Goal: Task Accomplishment & Management: Complete application form

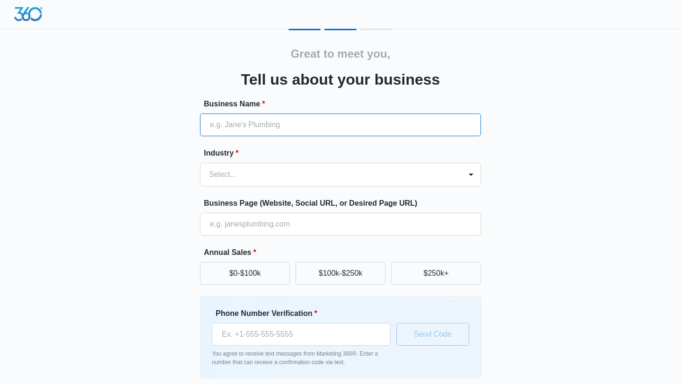
click at [302, 121] on input "Business Name *" at bounding box center [340, 125] width 281 height 23
type input "RAWPRIVATEINVESTIGATIONS"
type input "(309) 643-5637"
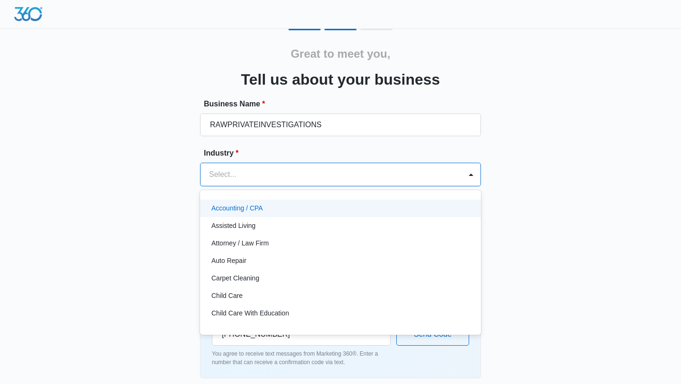
click at [295, 175] on div at bounding box center [329, 174] width 240 height 13
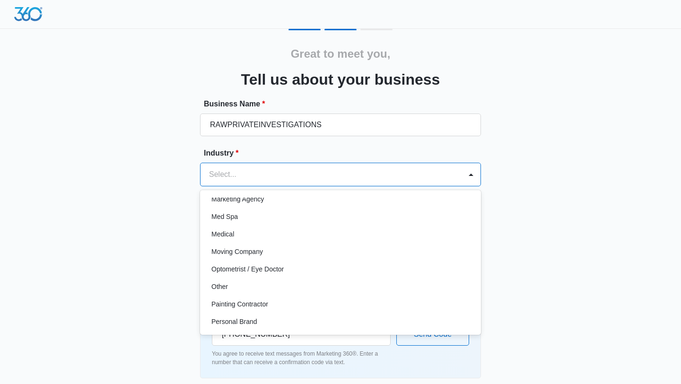
scroll to position [515, 0]
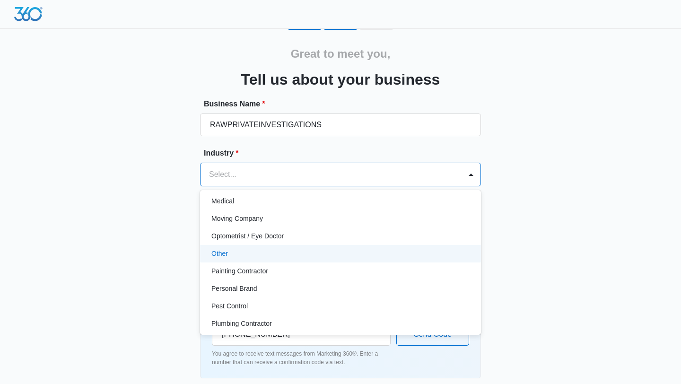
click at [296, 251] on div "Other" at bounding box center [339, 254] width 256 height 10
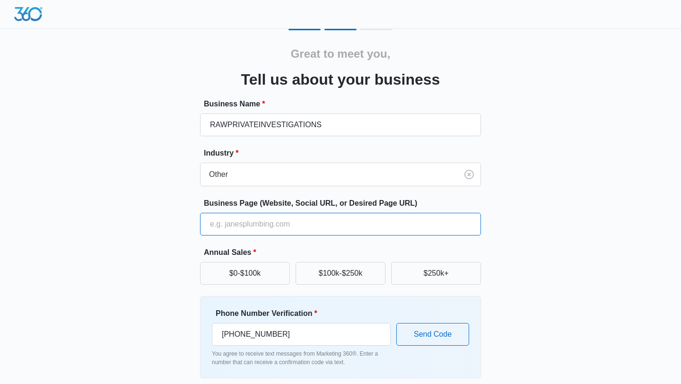
click at [273, 229] on input "Business Page (Website, Social URL, or Desired Page URL)" at bounding box center [340, 224] width 281 height 23
click at [364, 223] on input "https://investigationservicesdallas.com/" at bounding box center [340, 224] width 281 height 23
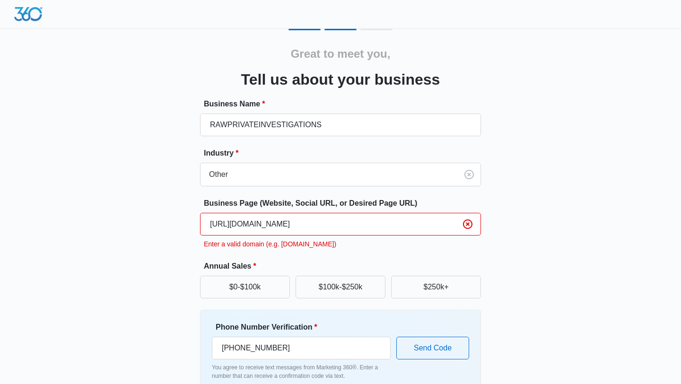
type input "https://investigationservicesdallas.com/"
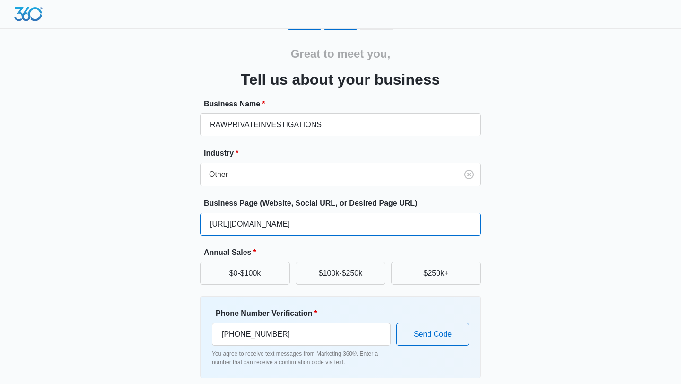
click at [371, 222] on input "https://investigationservicesdallas.com/" at bounding box center [340, 224] width 281 height 23
paste input "https://investigationservicesdallas.com/"
type input "https://investigationservicesdallas.com/"
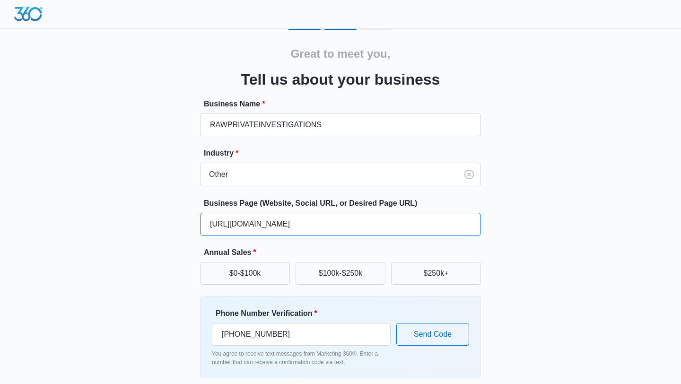
scroll to position [40, 0]
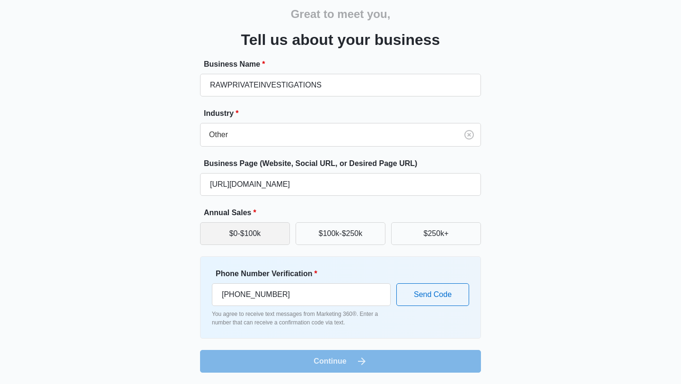
click at [256, 232] on button "$0-$100k" at bounding box center [245, 233] width 90 height 23
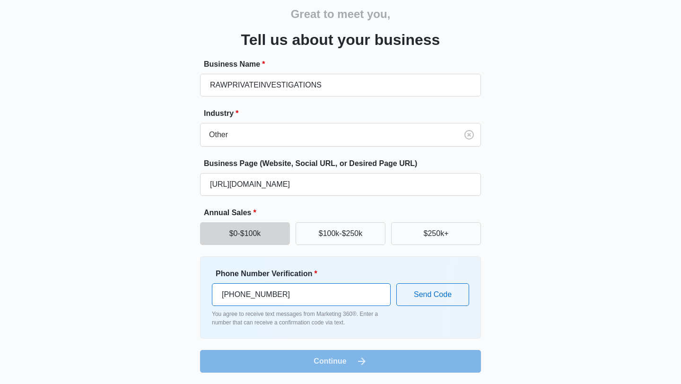
click at [320, 295] on input "(309) 643-5637" at bounding box center [301, 294] width 179 height 23
type input "(214) 702-9064"
click at [427, 295] on button "Send Code" at bounding box center [432, 294] width 73 height 23
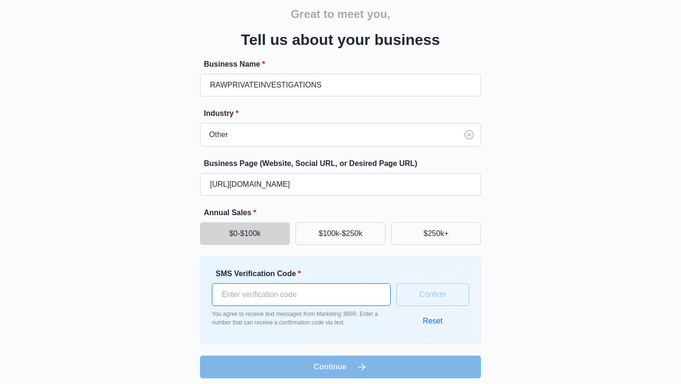
click at [350, 300] on input "SMS Verification Code *" at bounding box center [301, 294] width 179 height 23
type input "623452"
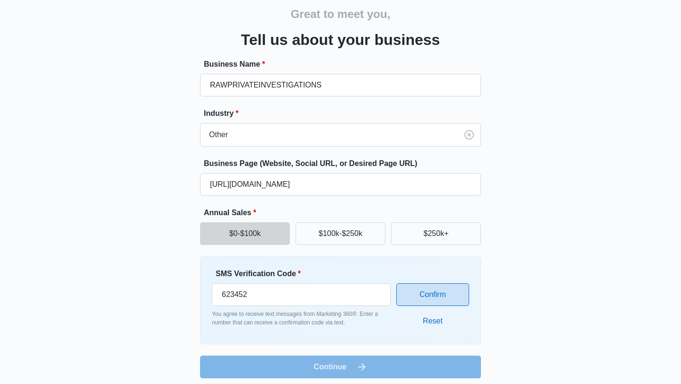
click at [457, 294] on button "Confirm" at bounding box center [432, 294] width 73 height 23
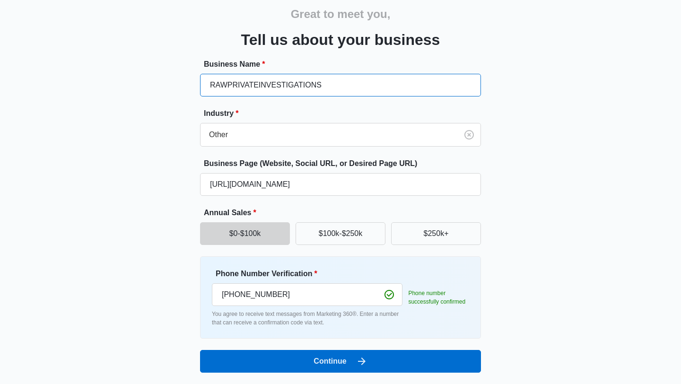
click at [372, 86] on input "RAWPRIVATEINVESTIGATIONS" at bounding box center [340, 85] width 281 height 23
type input "RAWPRIVATEINVESTIGATIONS"
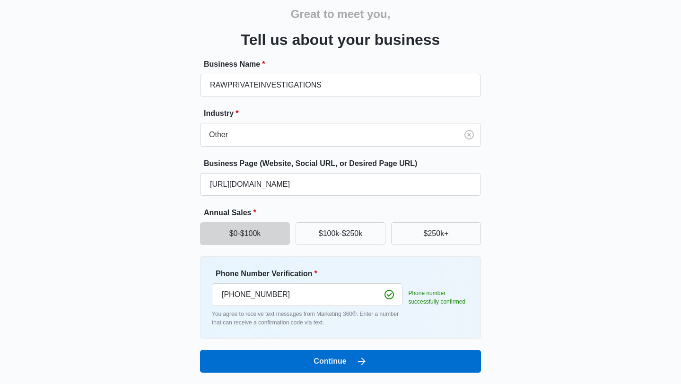
click at [563, 254] on div "Great to meet you, Tell us about your business Business Name * RAWPRIVATEINVEST…" at bounding box center [341, 181] width 568 height 384
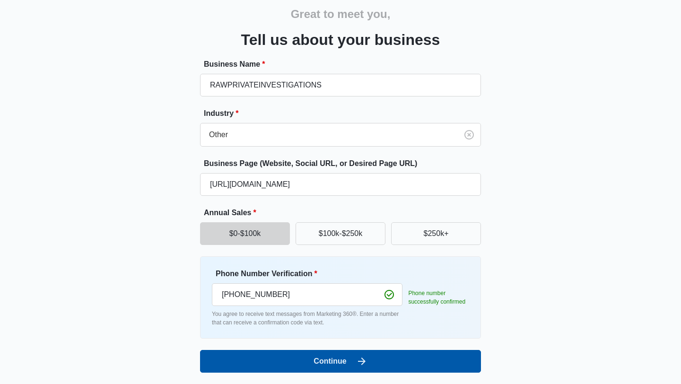
click at [388, 365] on button "Continue" at bounding box center [340, 361] width 281 height 23
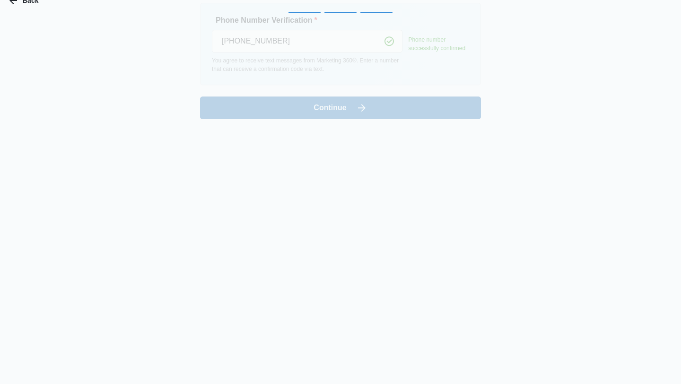
scroll to position [0, 0]
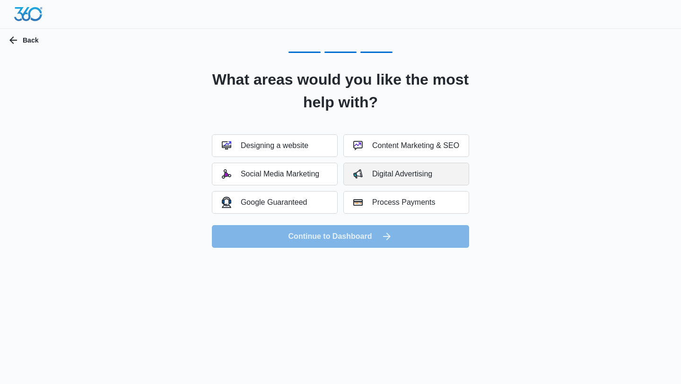
click at [379, 173] on div "Digital Advertising" at bounding box center [392, 173] width 79 height 9
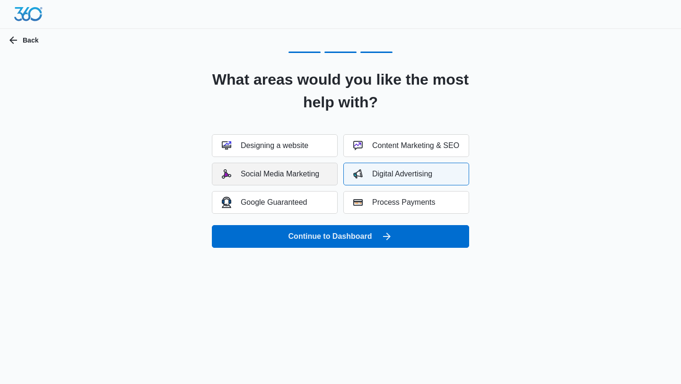
click at [310, 176] on div "Social Media Marketing" at bounding box center [270, 173] width 97 height 9
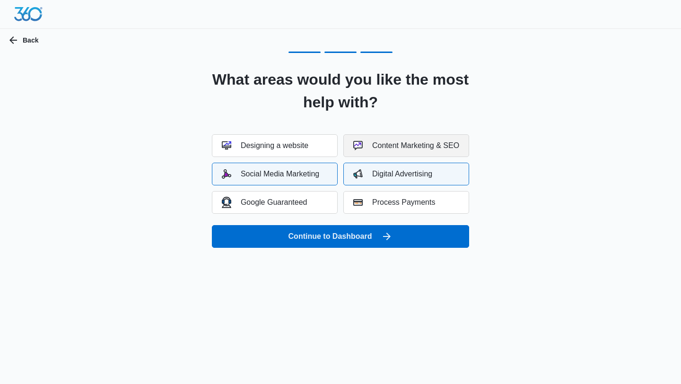
click at [425, 145] on div "Content Marketing & SEO" at bounding box center [406, 145] width 106 height 9
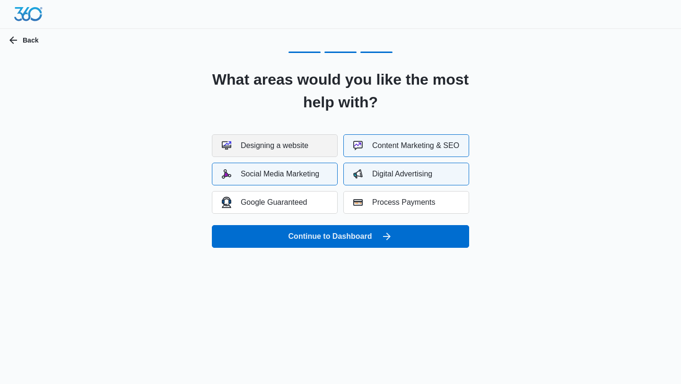
click at [283, 150] on div "Designing a website" at bounding box center [265, 145] width 87 height 9
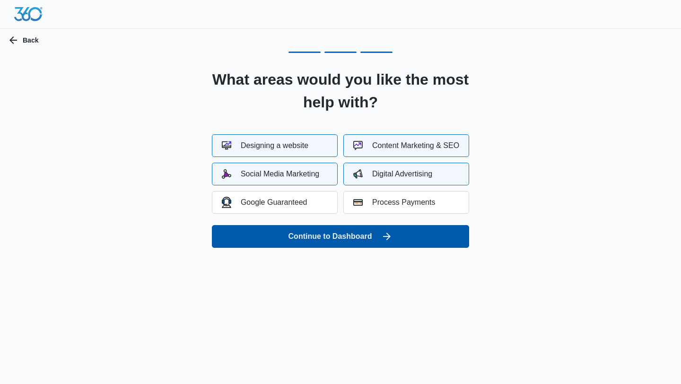
click at [372, 241] on button "Continue to Dashboard" at bounding box center [340, 236] width 257 height 23
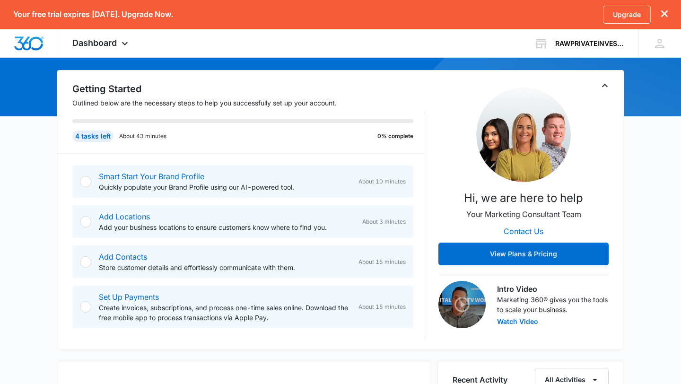
scroll to position [94, 0]
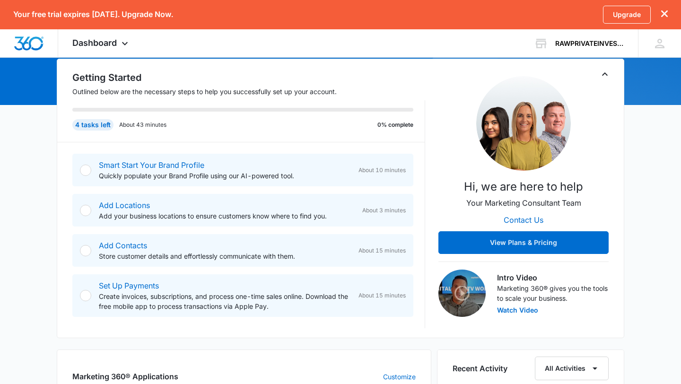
click at [81, 174] on div "Smart Start Your Brand Profile Quickly populate your Brand Profile using our AI…" at bounding box center [242, 170] width 341 height 33
click at [86, 169] on div at bounding box center [85, 170] width 11 height 11
click at [141, 176] on p "Quickly populate your Brand Profile using our AI-powered tool." at bounding box center [225, 176] width 252 height 10
click at [164, 163] on link "Smart Start Your Brand Profile" at bounding box center [152, 164] width 106 height 9
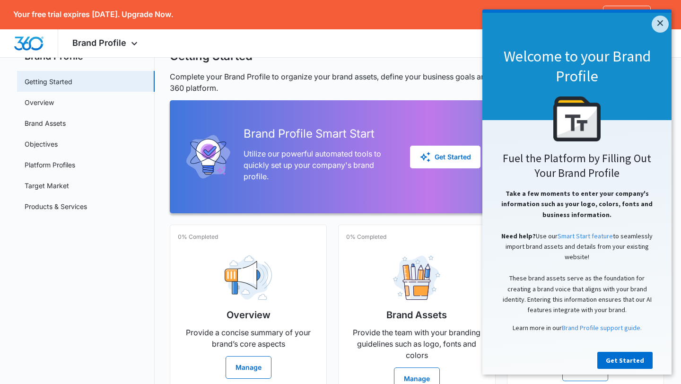
scroll to position [41, 0]
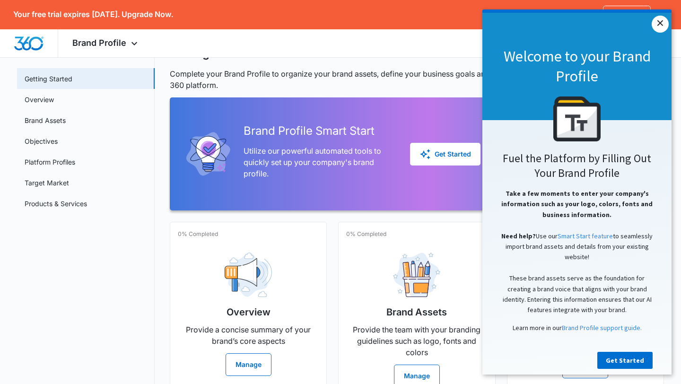
click at [659, 23] on link "×" at bounding box center [660, 24] width 17 height 17
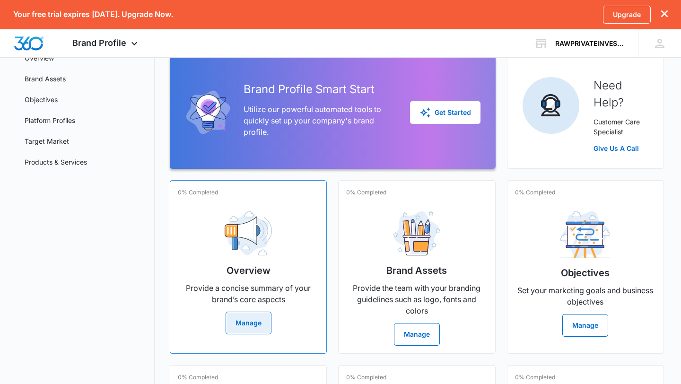
scroll to position [0, 0]
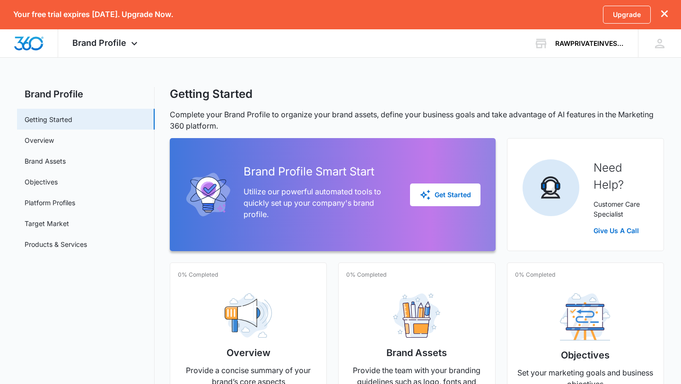
click at [458, 183] on div "Brand Profile Smart Start Utilize our powerful automated tools to quickly set u…" at bounding box center [333, 195] width 296 height 90
click at [439, 203] on button "Get Started" at bounding box center [445, 195] width 70 height 23
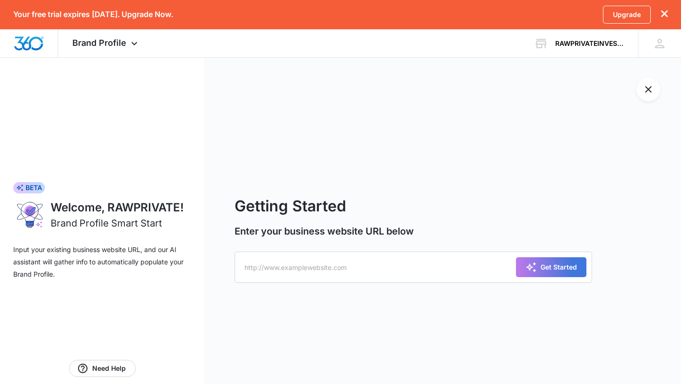
scroll to position [28, 0]
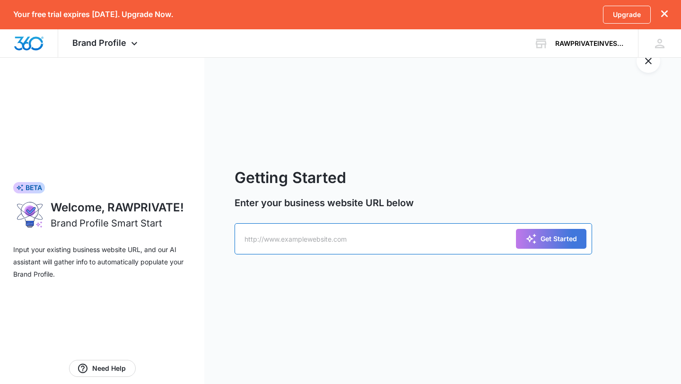
click at [349, 246] on input "text" at bounding box center [414, 238] width 358 height 31
type input "https://investigationservicesdallas.com/"
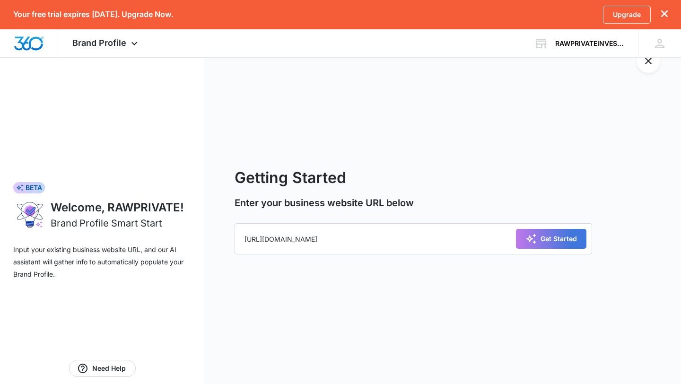
click at [524, 250] on div "Get Started" at bounding box center [551, 238] width 70 height 31
click at [537, 245] on button "Get Started" at bounding box center [551, 239] width 70 height 20
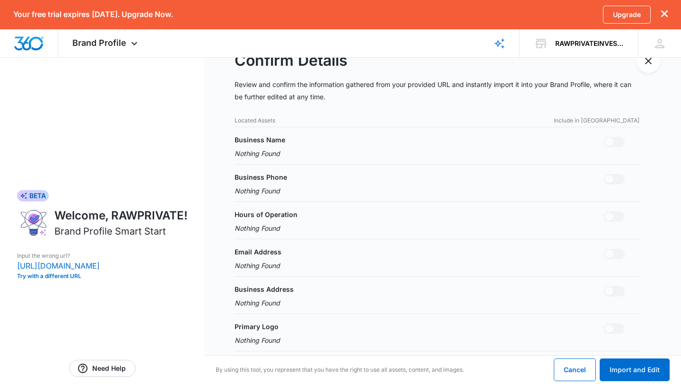
click at [299, 148] on div "Business Name Nothing Found" at bounding box center [437, 147] width 405 height 24
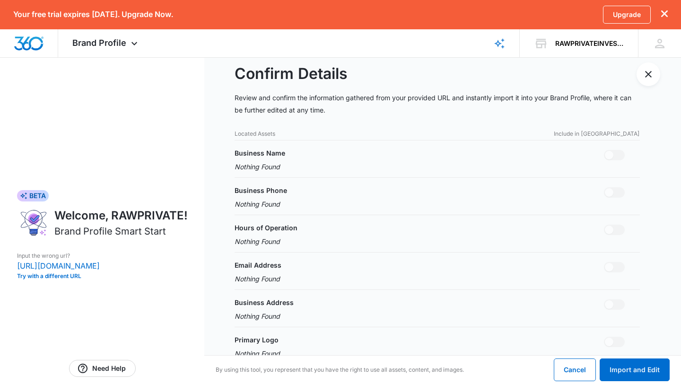
scroll to position [0, 0]
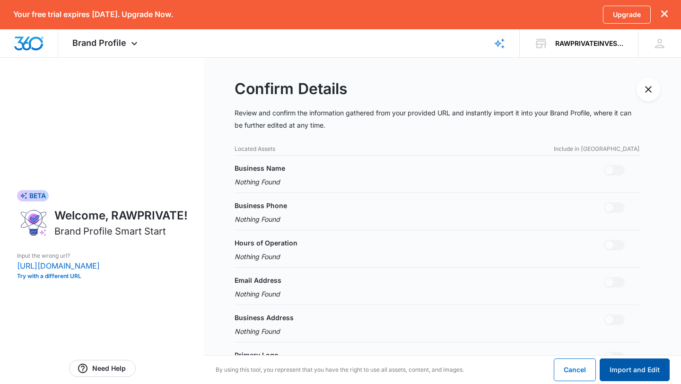
click at [642, 371] on button "Import and Edit" at bounding box center [635, 370] width 70 height 23
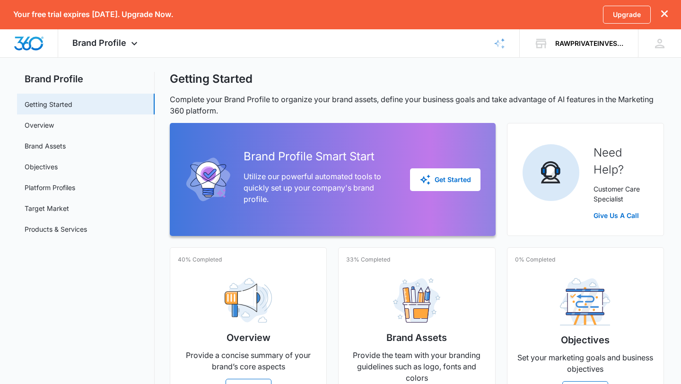
scroll to position [11, 0]
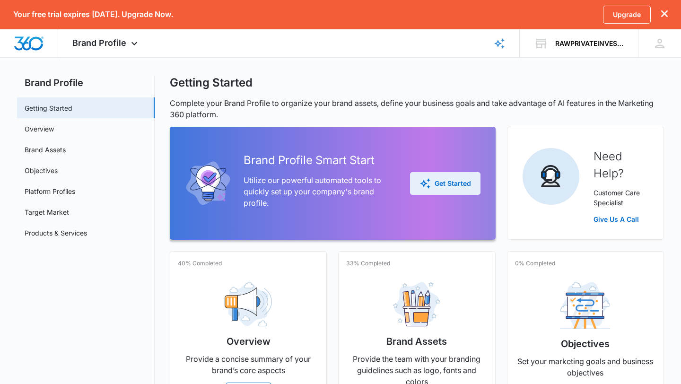
click at [454, 180] on div "Get Started" at bounding box center [446, 183] width 52 height 11
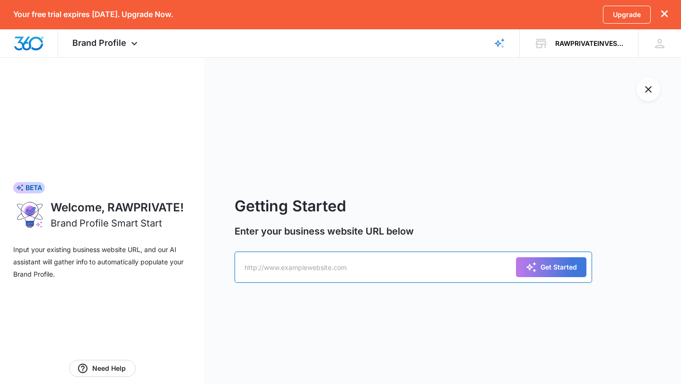
click at [304, 273] on input "text" at bounding box center [414, 267] width 358 height 31
paste input "https://www.rawprivateinvestigationsllc.com/"
type input "https://www.rawprivateinvestigationsllc.com/"
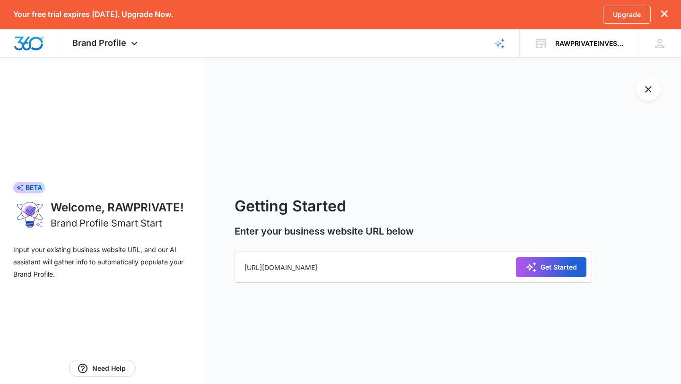
click at [568, 266] on div "Get Started" at bounding box center [552, 267] width 52 height 11
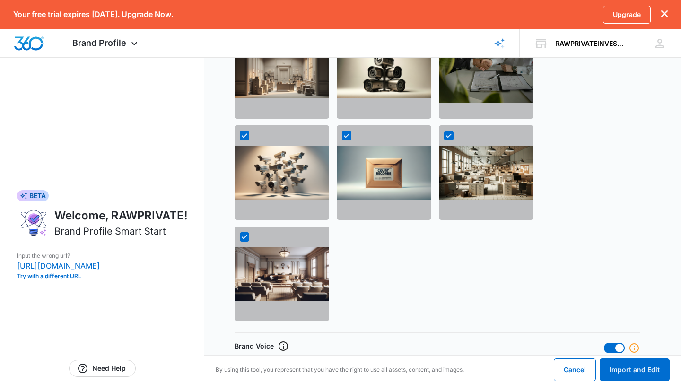
scroll to position [911, 0]
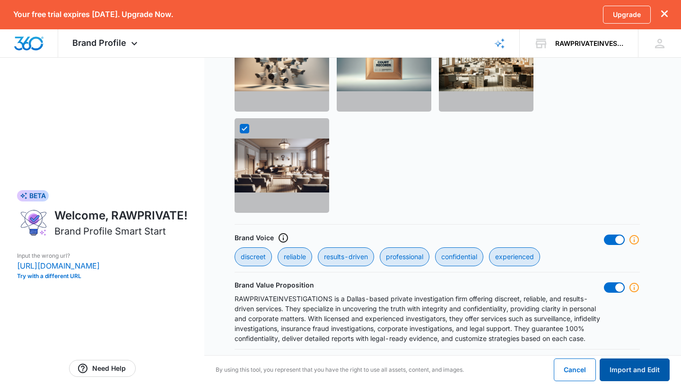
click at [622, 368] on button "Import and Edit" at bounding box center [635, 370] width 70 height 23
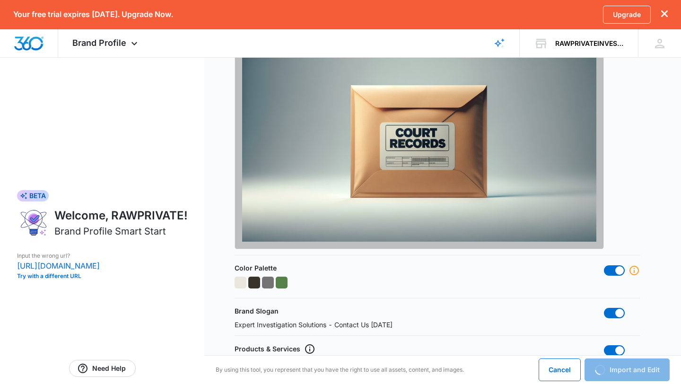
scroll to position [491, 0]
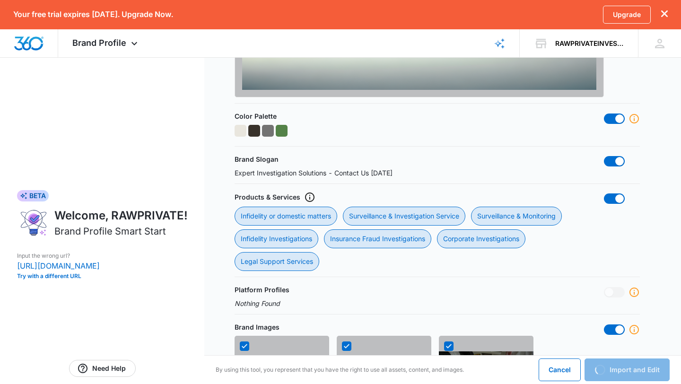
click at [283, 129] on div at bounding box center [282, 131] width 12 height 12
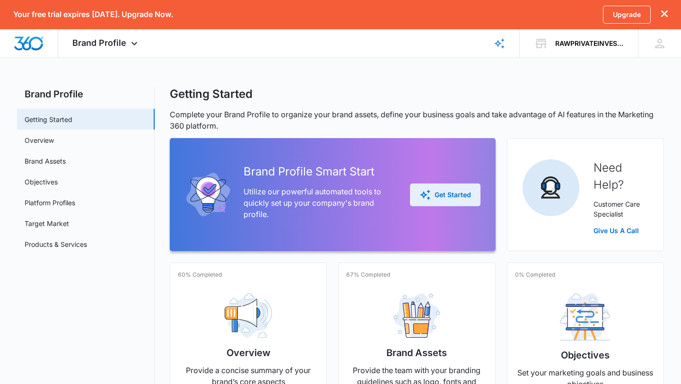
click at [435, 192] on div "Get Started" at bounding box center [446, 194] width 52 height 11
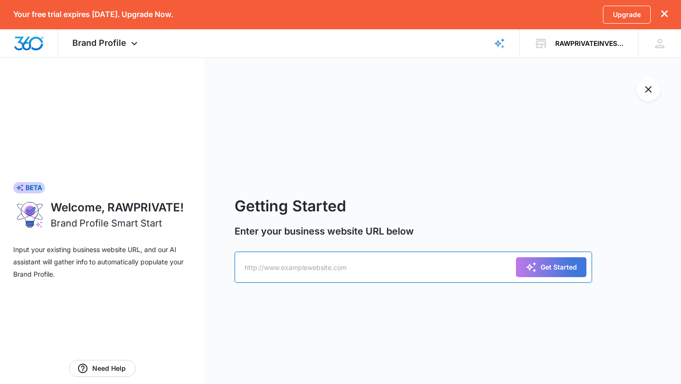
click at [343, 264] on input "text" at bounding box center [414, 267] width 358 height 31
type input "https://investigationservicesdallas.com/"
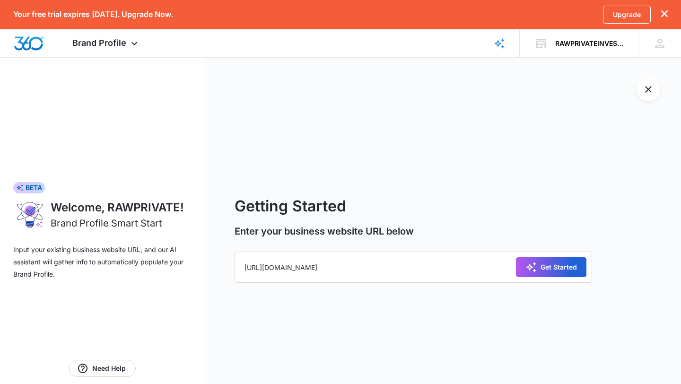
click at [558, 267] on div "Get Started" at bounding box center [552, 267] width 52 height 11
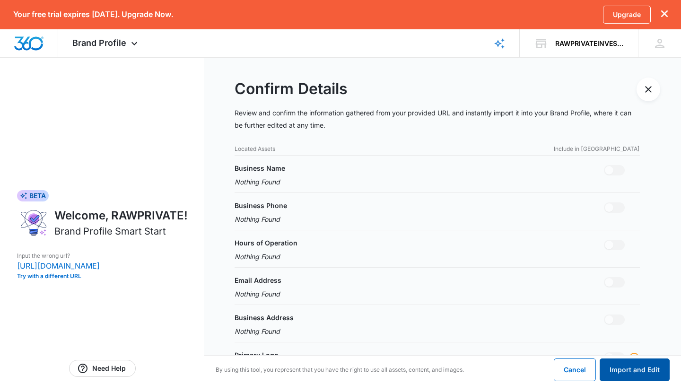
click at [628, 361] on button "Import and Edit" at bounding box center [635, 370] width 70 height 23
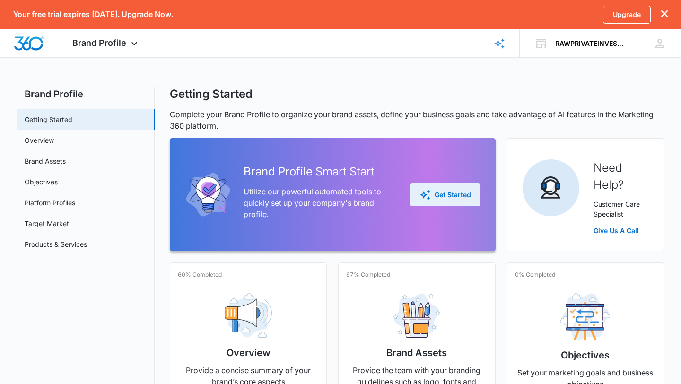
click at [443, 192] on div "Get Started" at bounding box center [446, 194] width 52 height 11
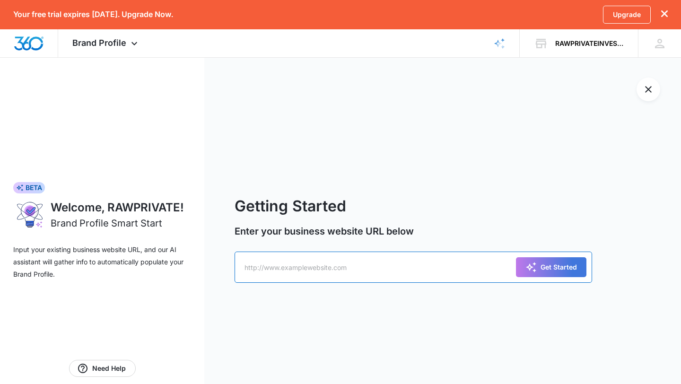
click at [351, 252] on input "text" at bounding box center [414, 267] width 358 height 31
type input "[URL][DOMAIN_NAME]"
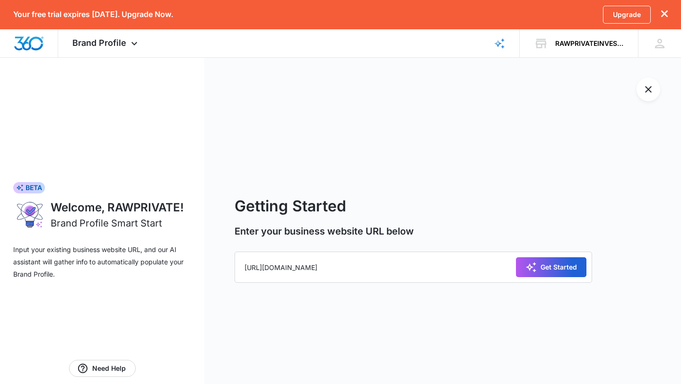
click at [541, 270] on div "Get Started" at bounding box center [552, 267] width 52 height 11
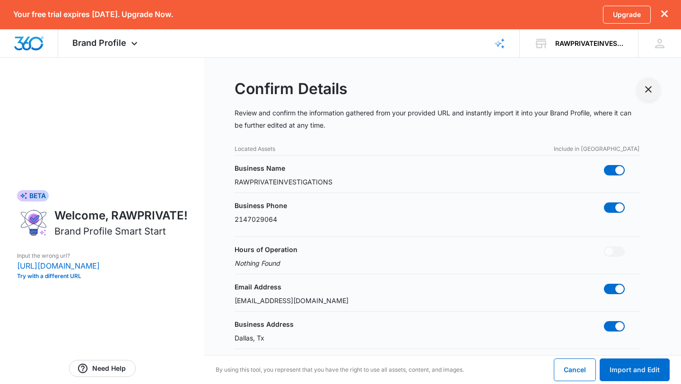
click at [644, 93] on icon "Exit Smart Start Wizard" at bounding box center [648, 89] width 11 height 11
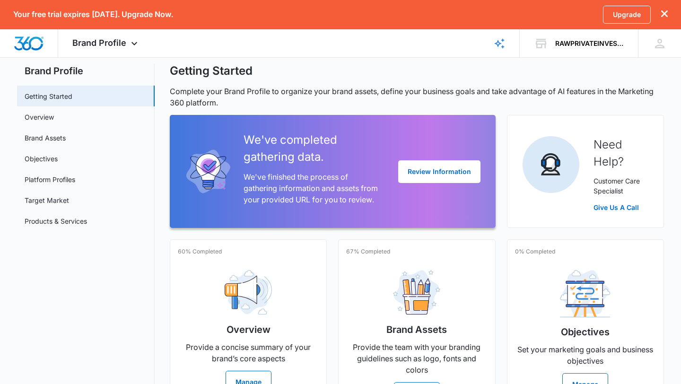
scroll to position [26, 0]
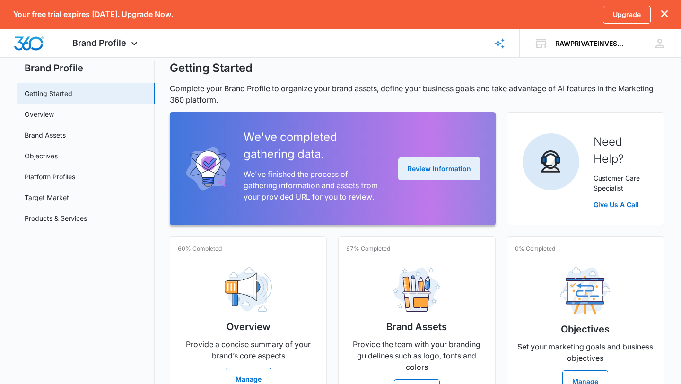
click at [449, 167] on button "Review Information" at bounding box center [439, 169] width 82 height 23
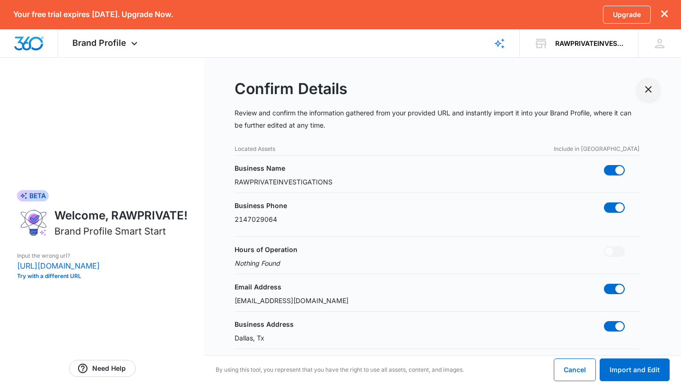
click at [643, 87] on button "Exit Smart Start Wizard" at bounding box center [649, 90] width 24 height 24
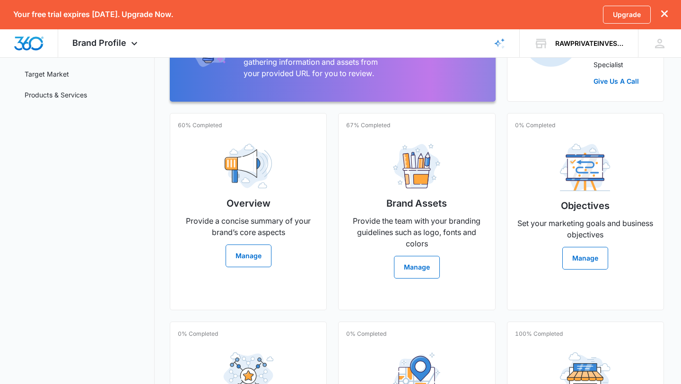
scroll to position [155, 0]
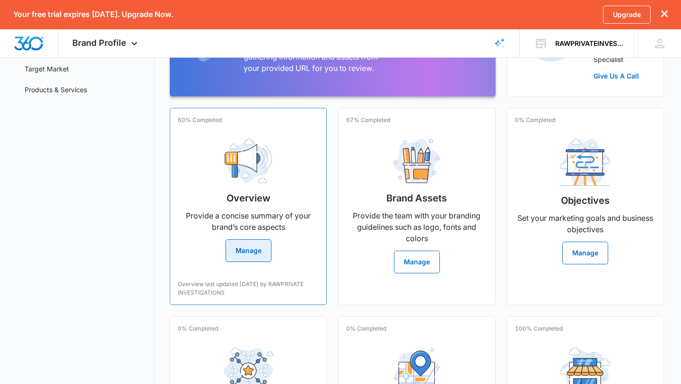
click at [293, 260] on div "Overview Provide a concise summary of your brand’s core aspects Manage" at bounding box center [248, 196] width 141 height 131
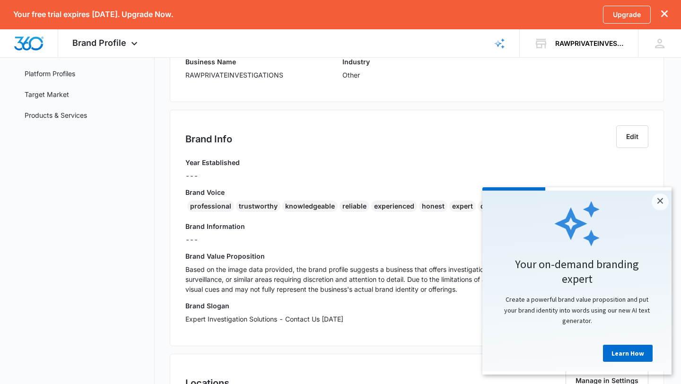
scroll to position [132, 0]
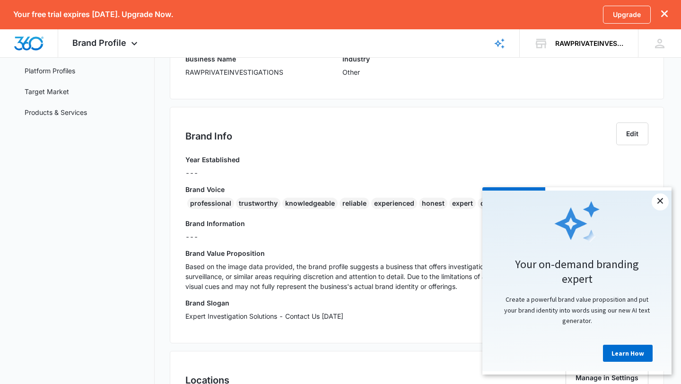
click at [659, 203] on link "×" at bounding box center [660, 202] width 17 height 17
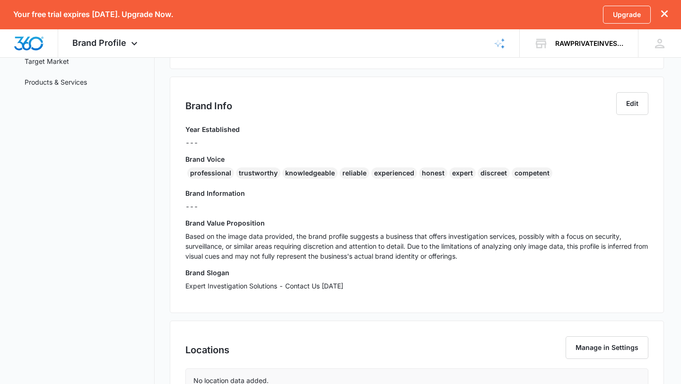
scroll to position [222, 0]
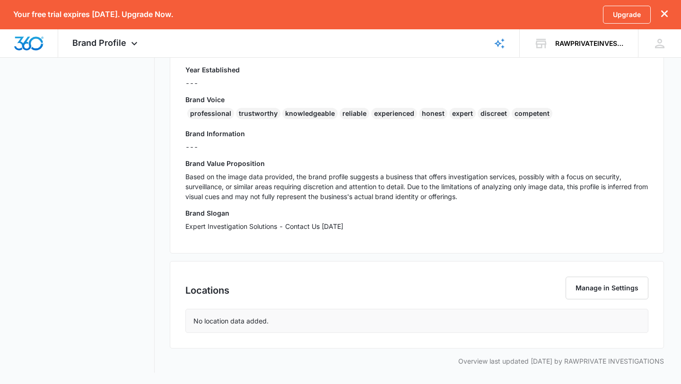
click at [302, 321] on div "No location data added." at bounding box center [417, 320] width 462 height 23
click at [599, 284] on button "Manage in Settings" at bounding box center [607, 288] width 83 height 23
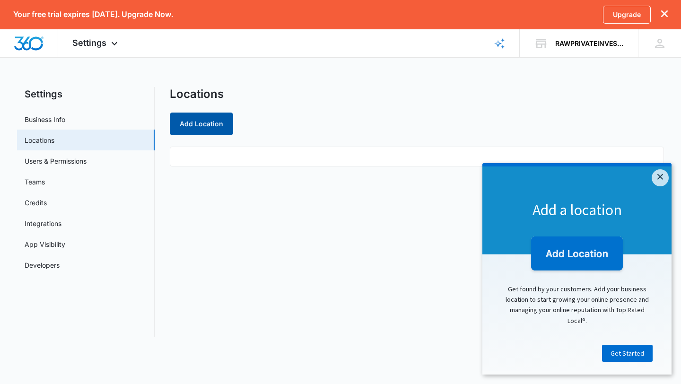
click at [227, 129] on button "Add Location" at bounding box center [201, 124] width 63 height 23
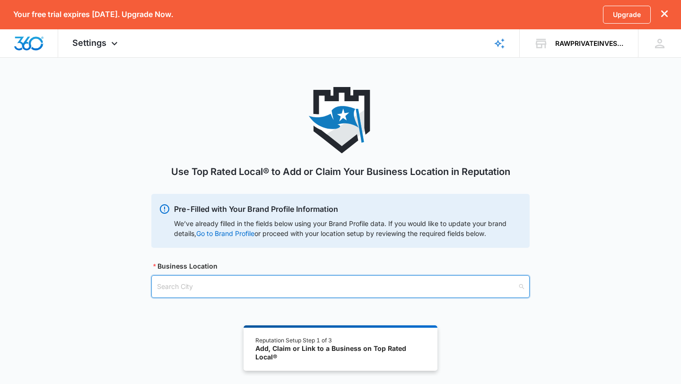
click at [269, 289] on input "search" at bounding box center [337, 287] width 361 height 22
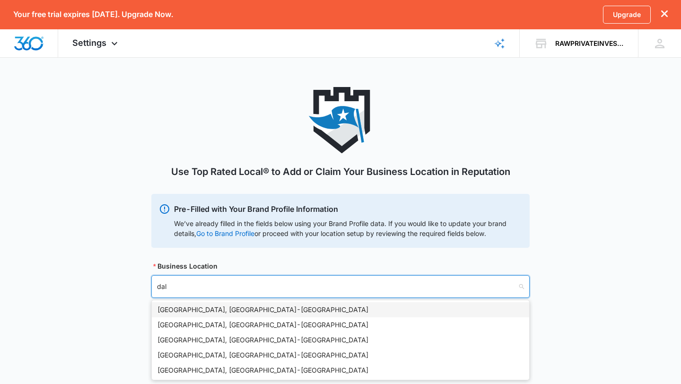
type input "dall"
click at [211, 309] on div "[GEOGRAPHIC_DATA], [GEOGRAPHIC_DATA] - [GEOGRAPHIC_DATA]" at bounding box center [341, 310] width 366 height 10
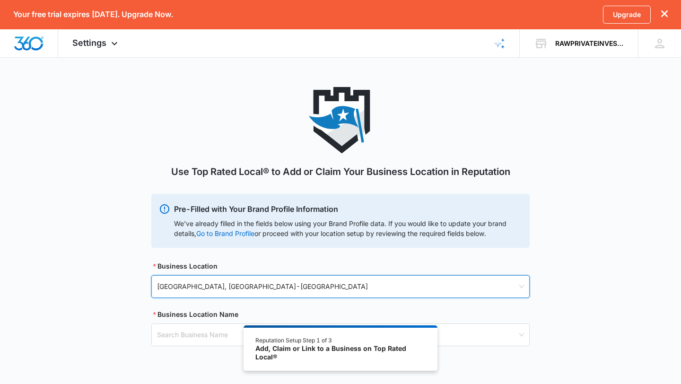
click at [255, 286] on span "[GEOGRAPHIC_DATA], [GEOGRAPHIC_DATA] - [GEOGRAPHIC_DATA]" at bounding box center [340, 287] width 367 height 16
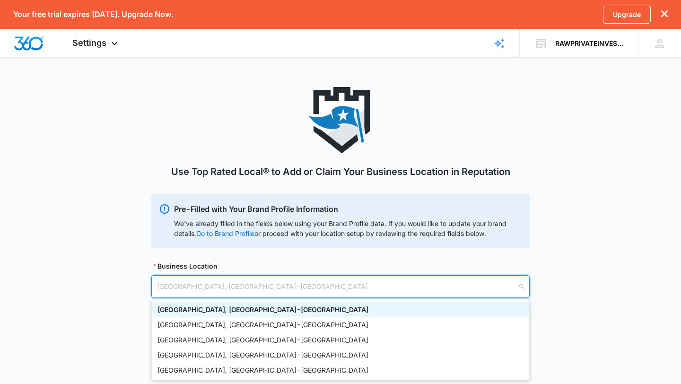
click at [211, 311] on div "[GEOGRAPHIC_DATA], [GEOGRAPHIC_DATA] - [GEOGRAPHIC_DATA]" at bounding box center [341, 310] width 366 height 10
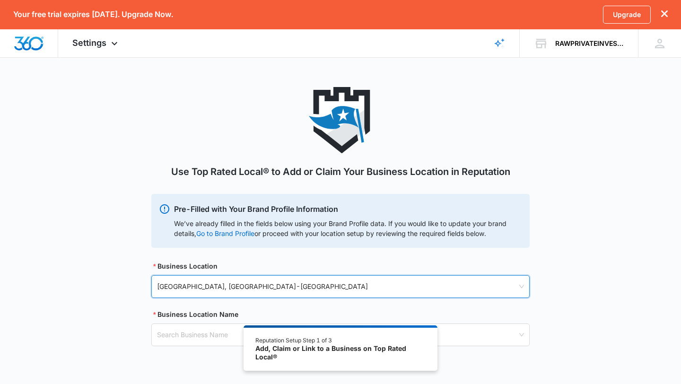
click at [270, 289] on span "[GEOGRAPHIC_DATA], [GEOGRAPHIC_DATA] - [GEOGRAPHIC_DATA]" at bounding box center [340, 287] width 367 height 16
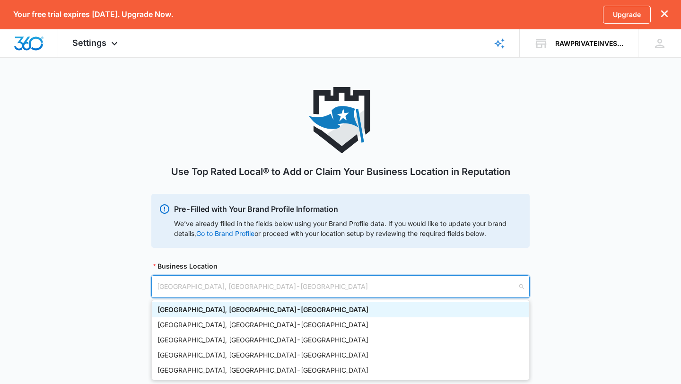
click at [229, 311] on div "[GEOGRAPHIC_DATA], [GEOGRAPHIC_DATA] - [GEOGRAPHIC_DATA]" at bounding box center [341, 310] width 366 height 10
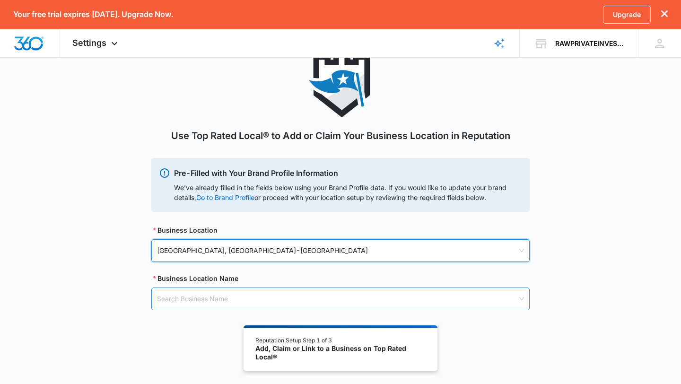
scroll to position [49, 0]
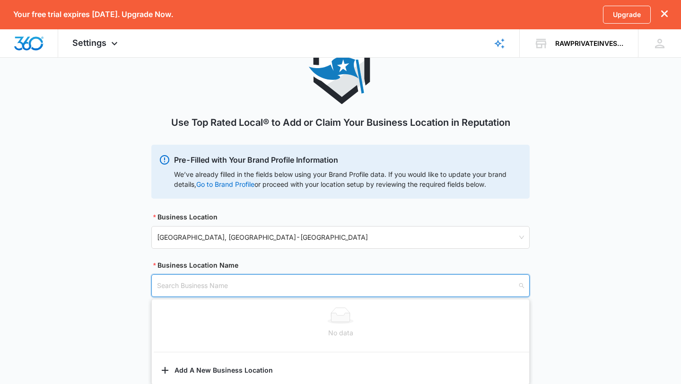
click at [194, 287] on input "search" at bounding box center [337, 286] width 361 height 22
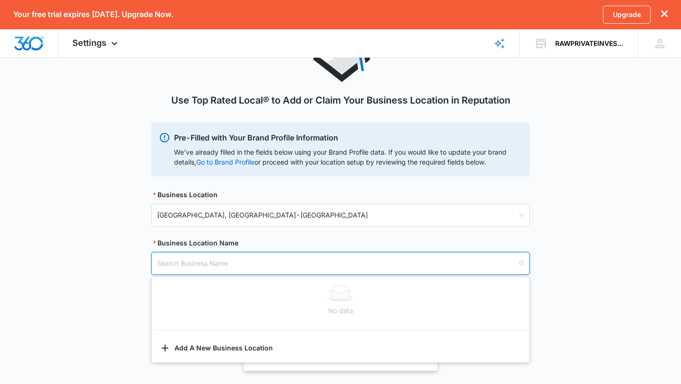
scroll to position [80, 0]
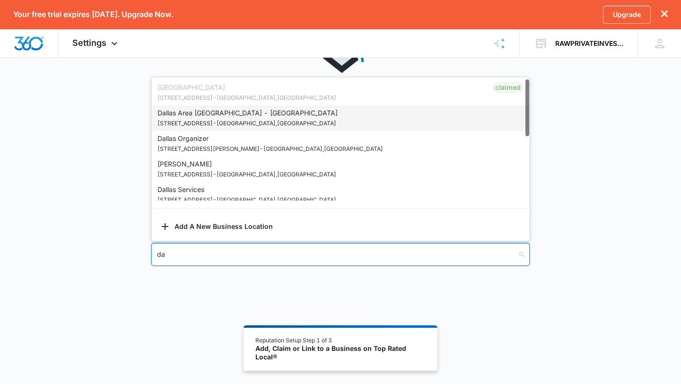
type input "d"
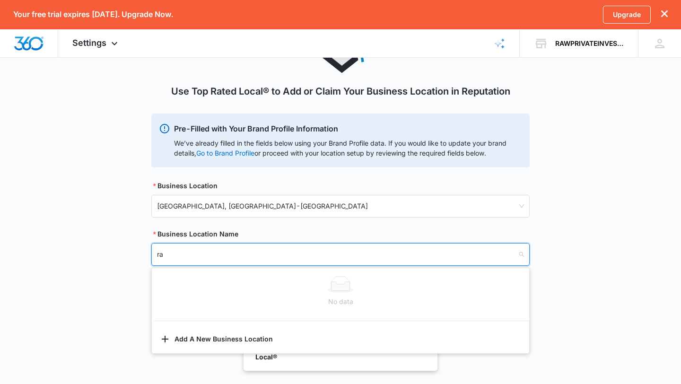
type input "r"
type input "rawprivateinvestigations"
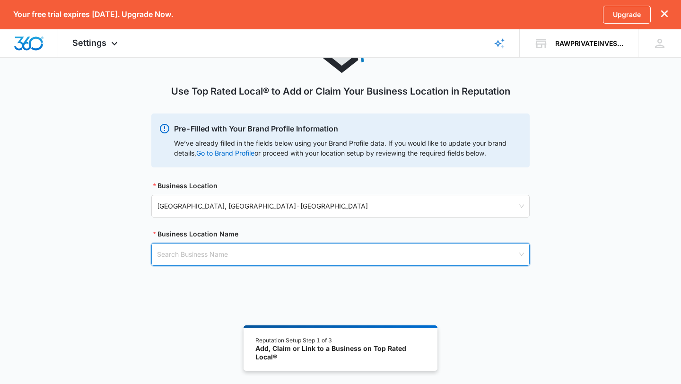
click at [219, 252] on input "search" at bounding box center [337, 255] width 361 height 22
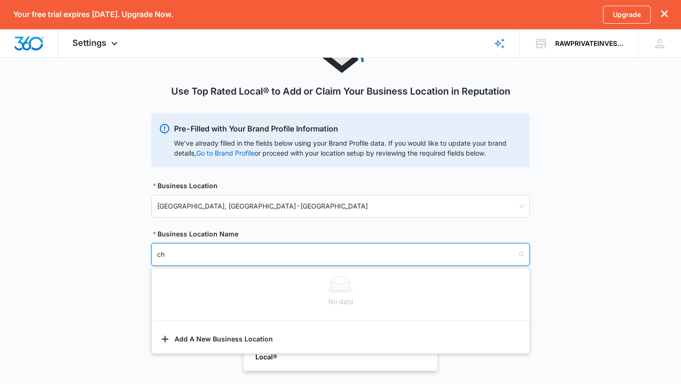
type input "c"
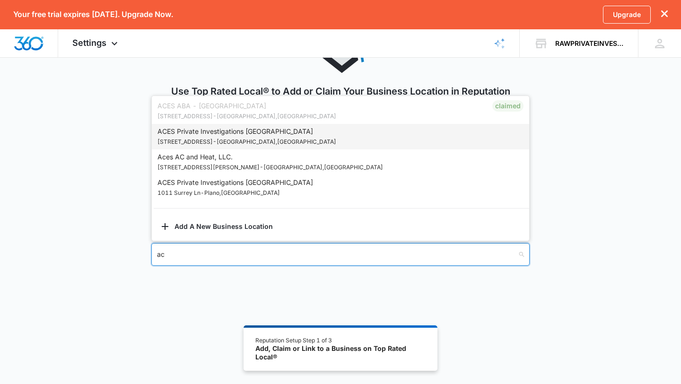
type input "a"
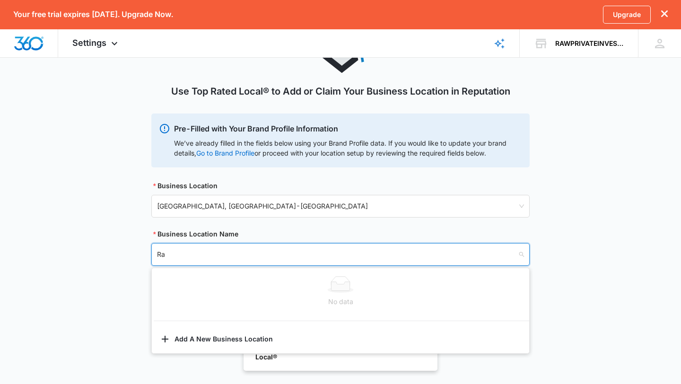
type input "R"
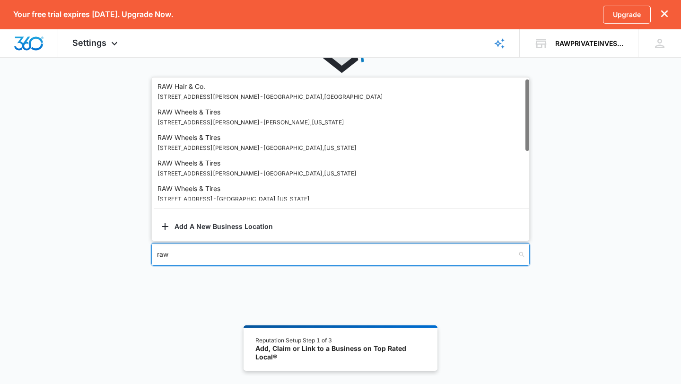
scroll to position [0, 0]
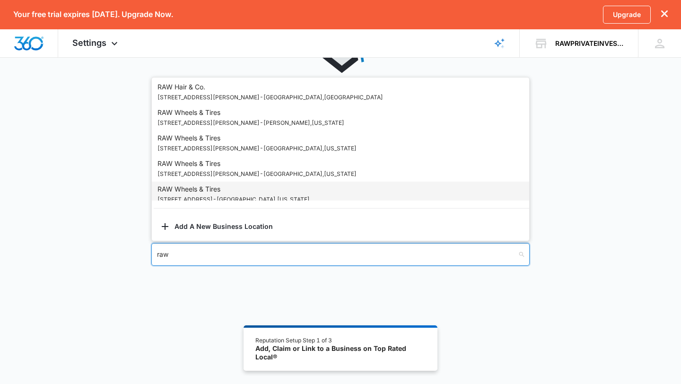
click at [175, 258] on input "raw" at bounding box center [337, 255] width 361 height 22
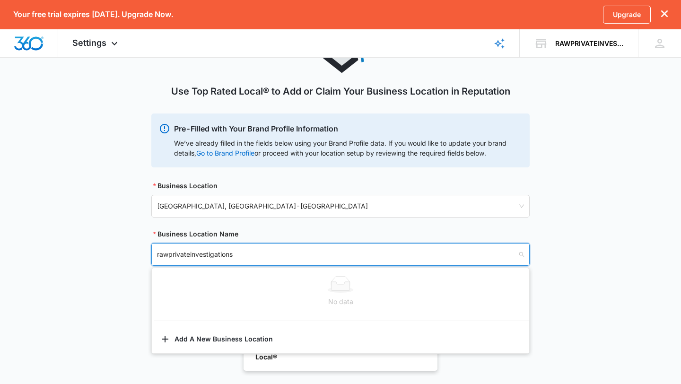
type input "rawprivateinvestigations"
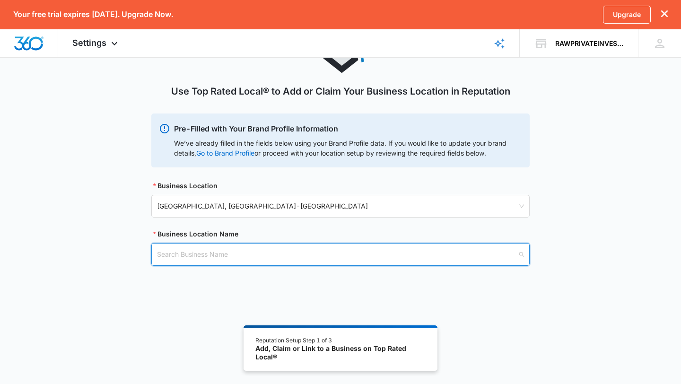
click at [213, 256] on input "search" at bounding box center [337, 255] width 361 height 22
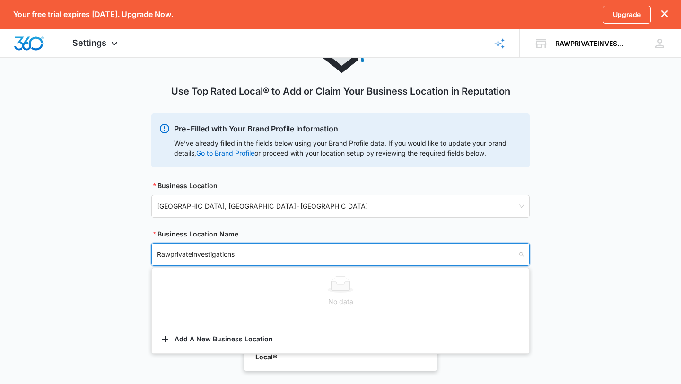
type input "Rawprivateinvestigations"
click at [133, 365] on div "Use Top Rated Local® to Add or Claim Your Business Location in Reputation Pre-F…" at bounding box center [340, 196] width 681 height 378
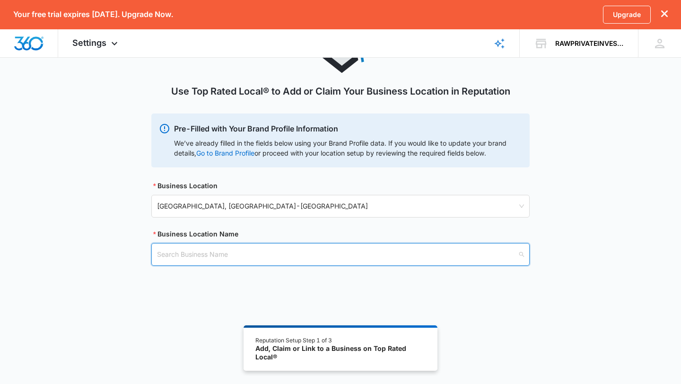
click at [257, 253] on input "search" at bounding box center [337, 255] width 361 height 22
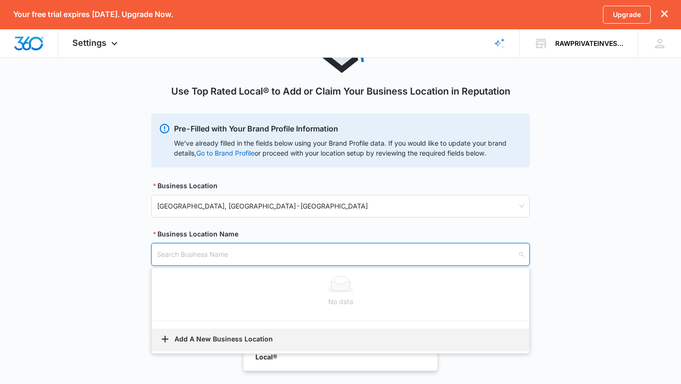
click at [220, 338] on button "Add A New Business Location" at bounding box center [341, 340] width 378 height 23
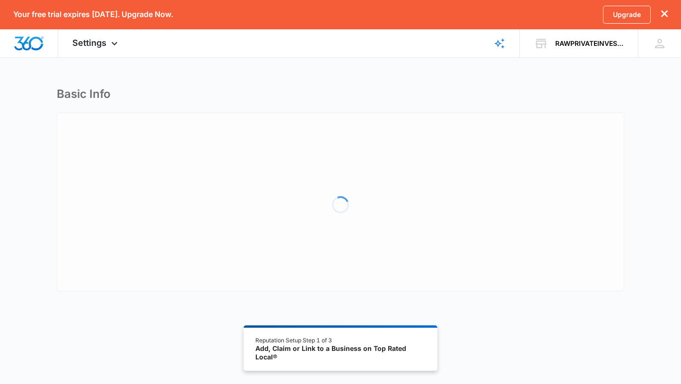
select select "[US_STATE]"
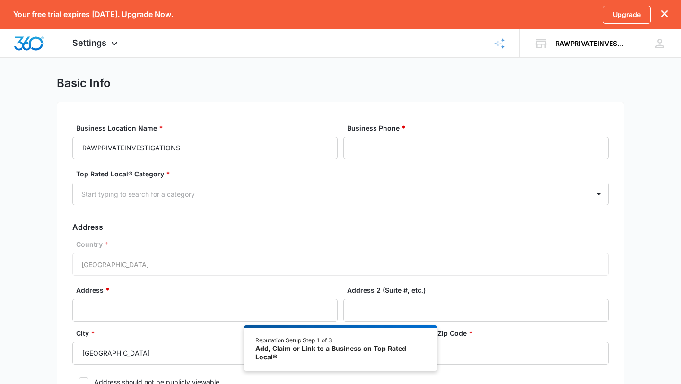
scroll to position [12, 0]
click at [395, 148] on input "Business Phone *" at bounding box center [475, 147] width 265 height 23
type input "(214) 702-9064"
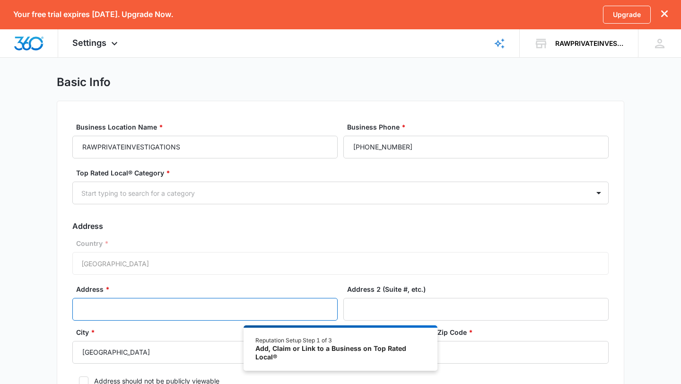
type input "ferris"
type input "75226"
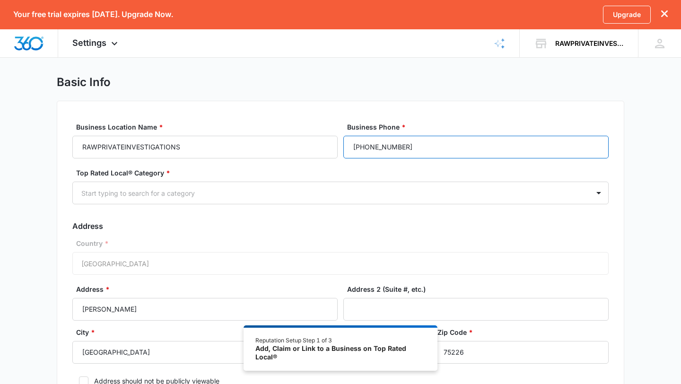
type input "(214) 702-9064"
click at [264, 196] on div at bounding box center [329, 193] width 496 height 12
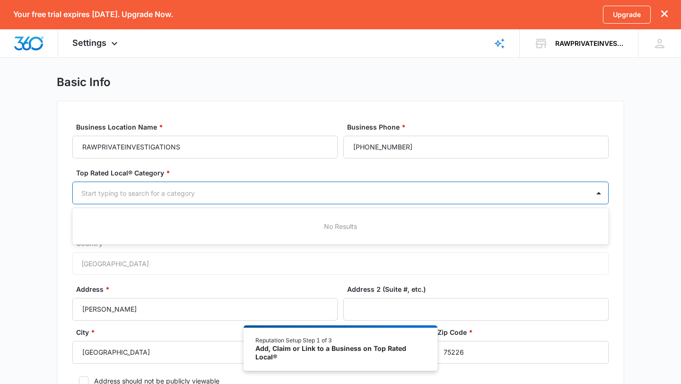
click at [238, 195] on div at bounding box center [329, 193] width 496 height 12
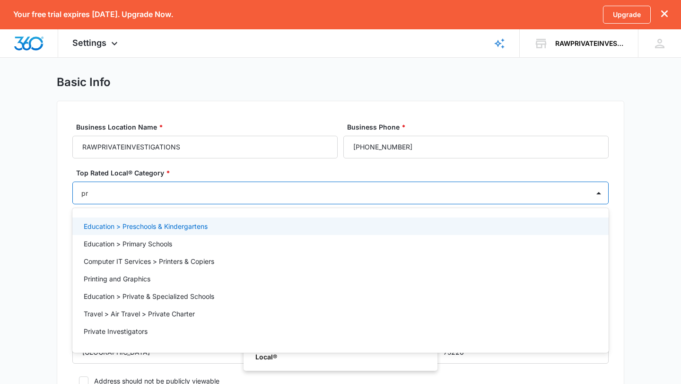
type input "p"
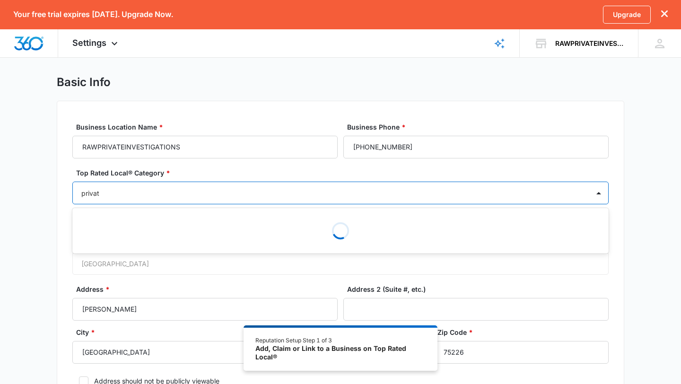
type input "private"
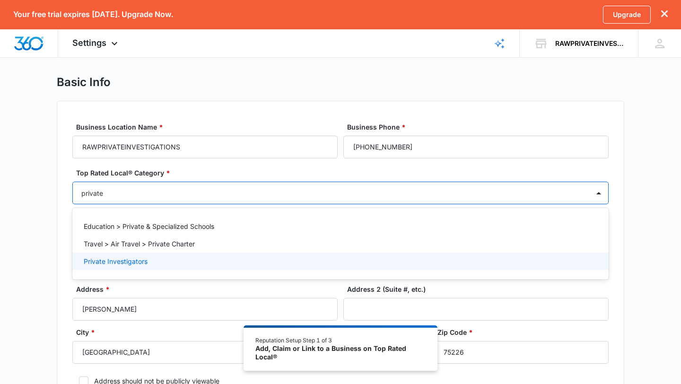
click at [106, 262] on p "Private Investigators" at bounding box center [116, 261] width 64 height 10
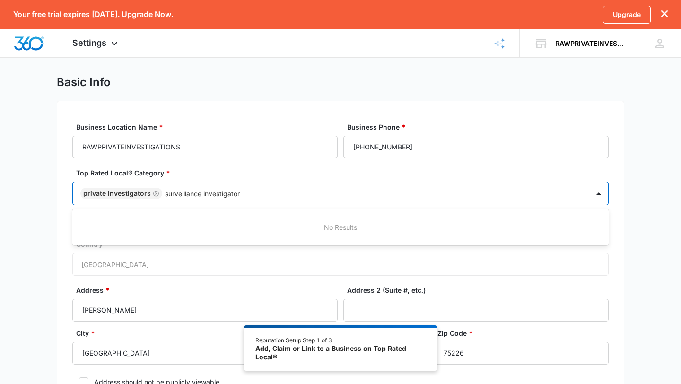
type input "surveillance investigator"
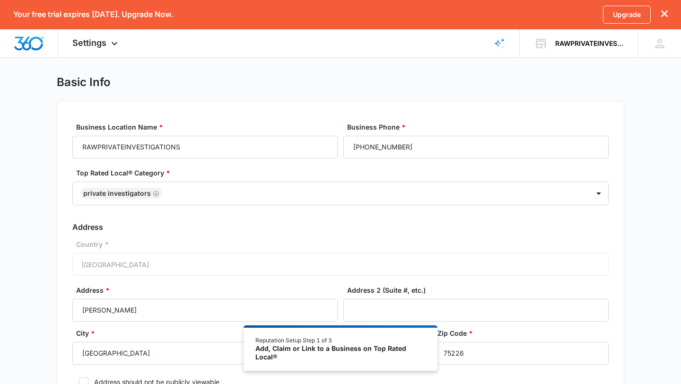
click at [492, 263] on div "Country * United States of America" at bounding box center [340, 257] width 537 height 36
click at [178, 194] on div at bounding box center [371, 194] width 412 height 12
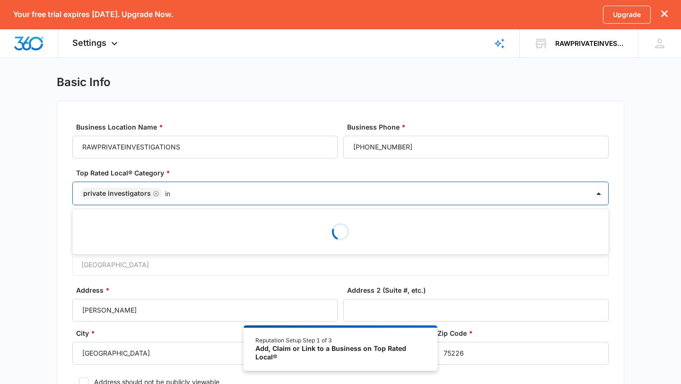
type input "i"
click at [420, 266] on div "Country * United States of America" at bounding box center [340, 257] width 537 height 36
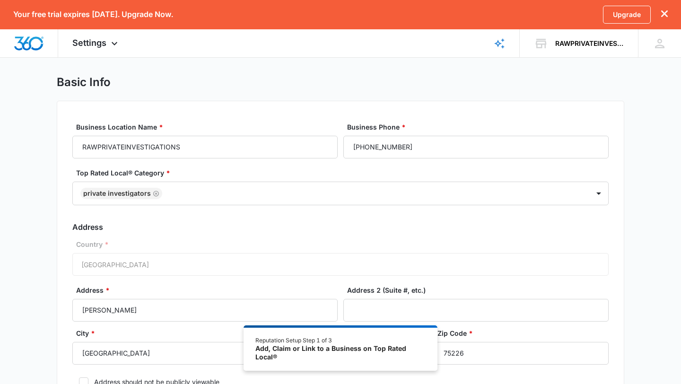
click at [175, 265] on div "Country * United States of America" at bounding box center [340, 257] width 537 height 36
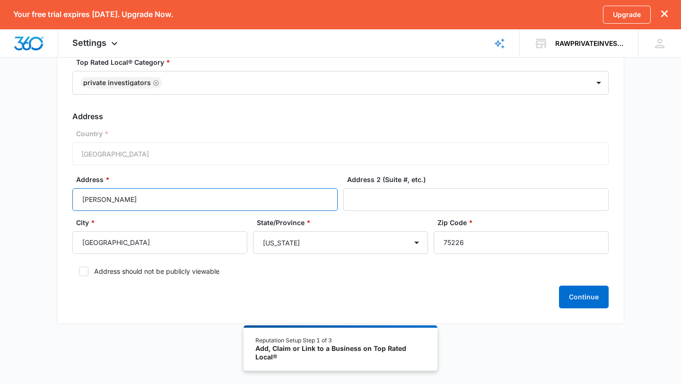
click at [170, 203] on input "ferris" at bounding box center [204, 199] width 265 height 23
click at [234, 204] on input "ferris" at bounding box center [204, 199] width 265 height 23
type input "f"
type input "churchill way"
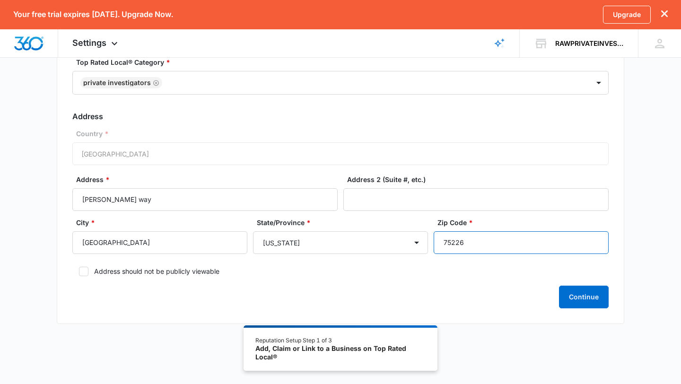
click at [477, 245] on input "75226" at bounding box center [521, 242] width 175 height 23
type input "75251"
click at [164, 328] on div "Basic Info Business Location Name * RAWPRIVATEINVESTIGATIONS Business Phone * (…" at bounding box center [341, 150] width 568 height 371
click at [169, 318] on div "Business Location Name * RAWPRIVATEINVESTIGATIONS Business Phone * (214) 702-90…" at bounding box center [341, 157] width 568 height 334
click at [86, 271] on icon at bounding box center [83, 271] width 9 height 9
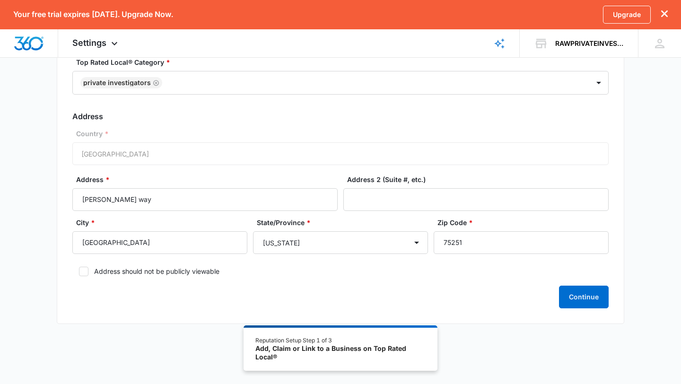
click at [79, 271] on input "Address should not be publicly viewable" at bounding box center [75, 271] width 7 height 7
checkbox input "true"
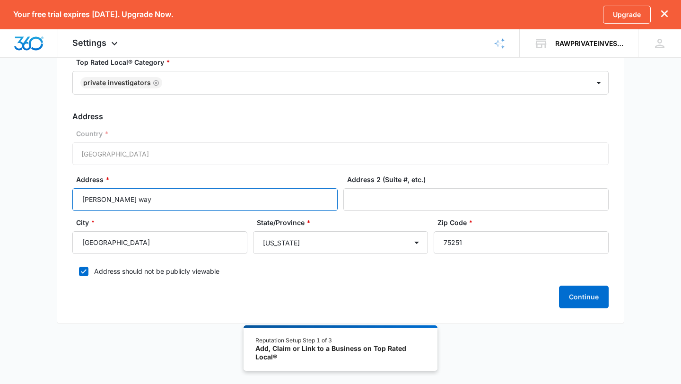
click at [141, 197] on input "churchill way" at bounding box center [204, 199] width 265 height 23
type input "dallas, tx"
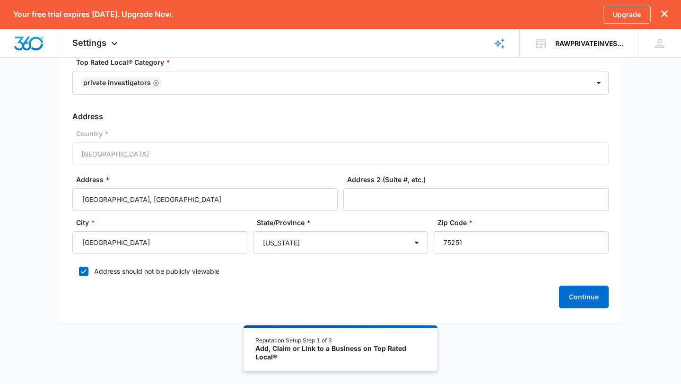
click at [82, 267] on div at bounding box center [83, 271] width 9 height 9
click at [79, 268] on input "Address should not be publicly viewable" at bounding box center [75, 271] width 7 height 7
checkbox input "false"
click at [586, 299] on button "Continue" at bounding box center [584, 297] width 50 height 23
click at [600, 299] on button "Continue" at bounding box center [584, 297] width 50 height 23
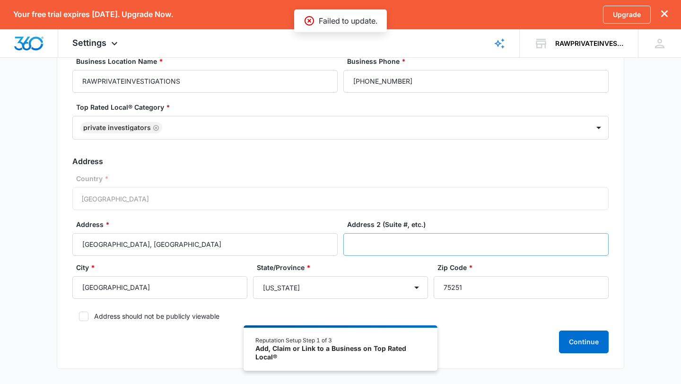
scroll to position [95, 0]
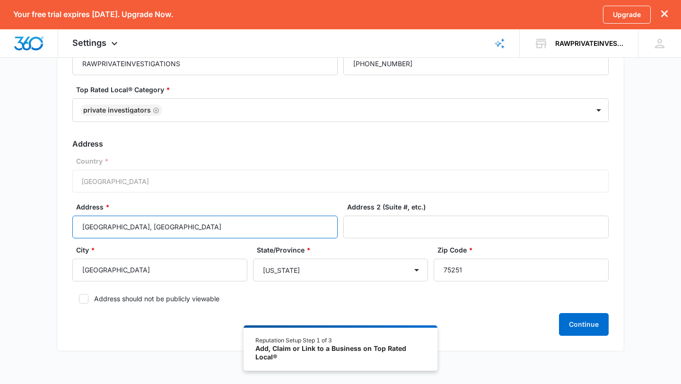
click at [185, 232] on input "dallas, tx" at bounding box center [204, 227] width 265 height 23
type input "churchill way"
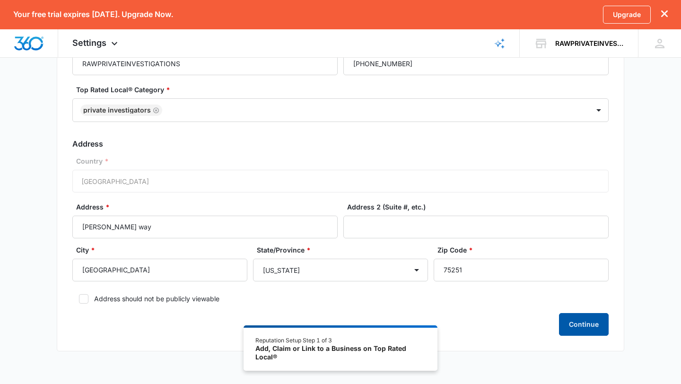
click at [572, 325] on button "Continue" at bounding box center [584, 324] width 50 height 23
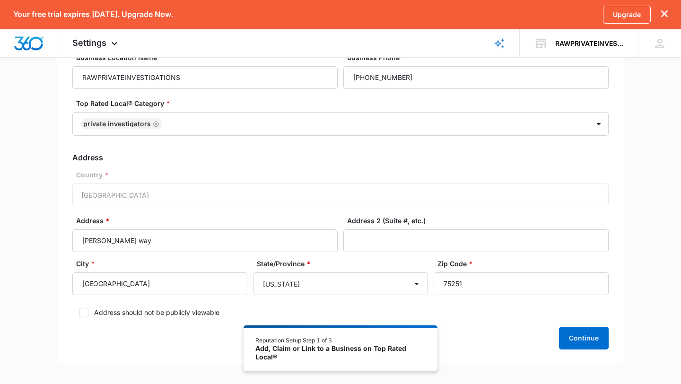
scroll to position [0, 0]
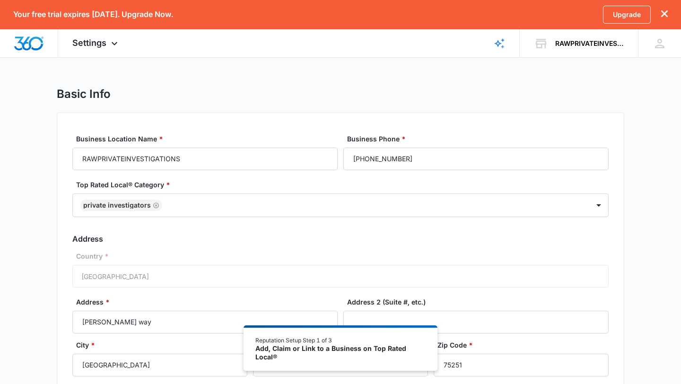
click at [243, 276] on div "Country * United States of America" at bounding box center [340, 269] width 537 height 36
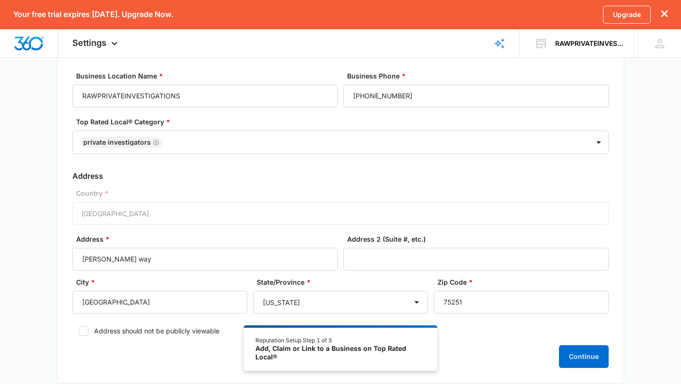
scroll to position [123, 0]
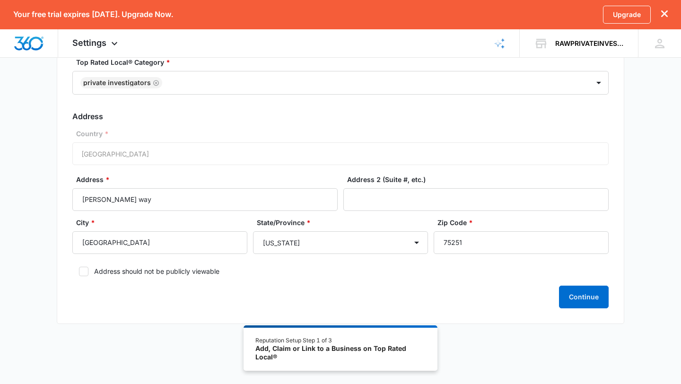
click at [85, 270] on icon at bounding box center [84, 271] width 6 height 4
click at [79, 270] on input "Address should not be publicly viewable" at bounding box center [75, 271] width 7 height 7
checkbox input "true"
click at [599, 302] on button "Continue" at bounding box center [584, 297] width 50 height 23
click at [561, 263] on form "Business Location Name * RAWPRIVATEINVESTIGATIONS Business Phone * (214) 702-90…" at bounding box center [340, 159] width 537 height 297
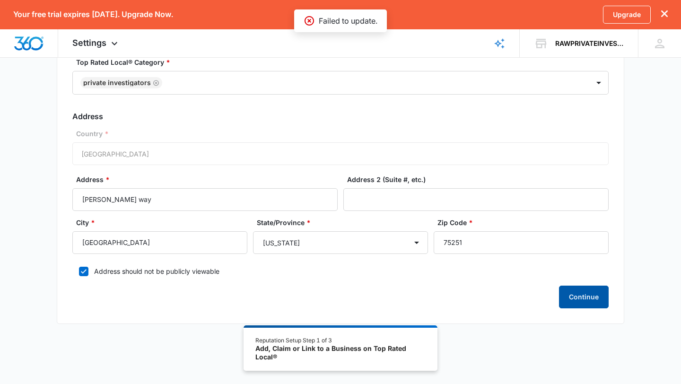
click at [584, 301] on button "Continue" at bounding box center [584, 297] width 50 height 23
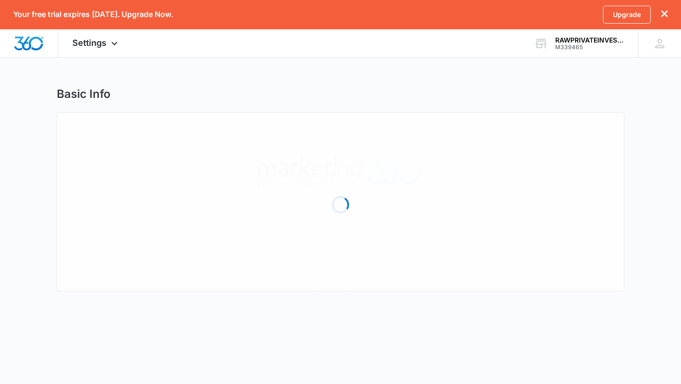
select select "[US_STATE]"
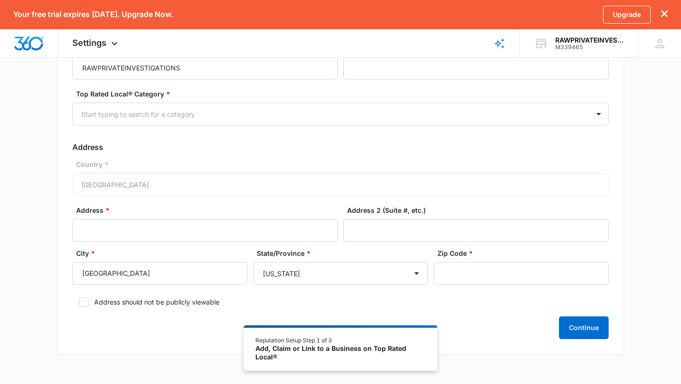
scroll to position [122, 0]
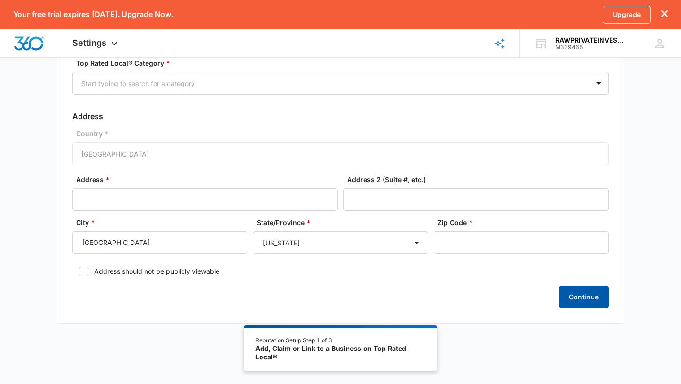
click at [574, 299] on button "Continue" at bounding box center [584, 297] width 50 height 23
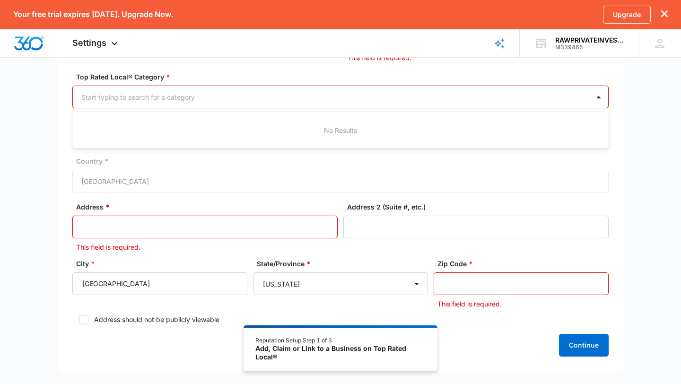
click at [188, 100] on div at bounding box center [329, 97] width 496 height 12
type input "i"
type input "private investigator"
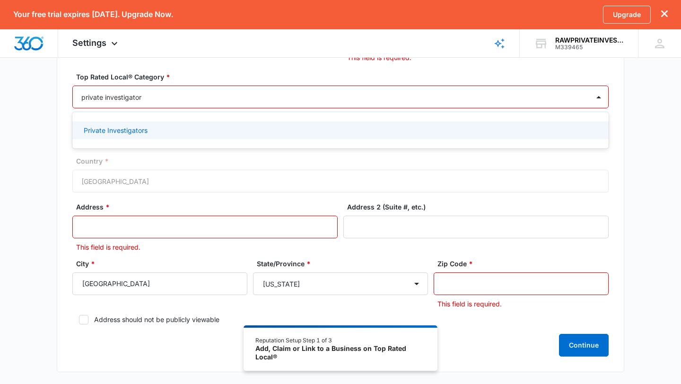
click at [152, 127] on div "Private Investigators" at bounding box center [340, 130] width 512 height 10
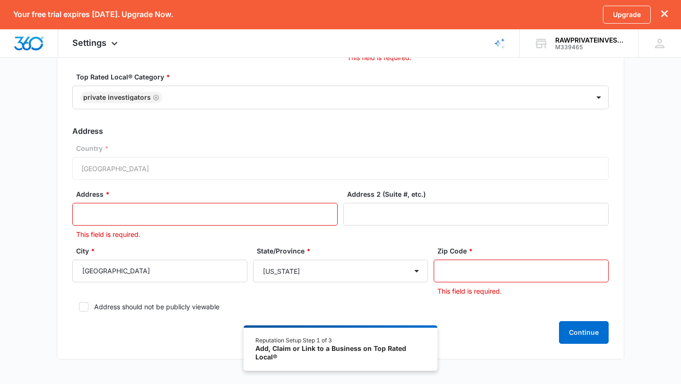
click at [187, 213] on input "Address *" at bounding box center [204, 214] width 265 height 23
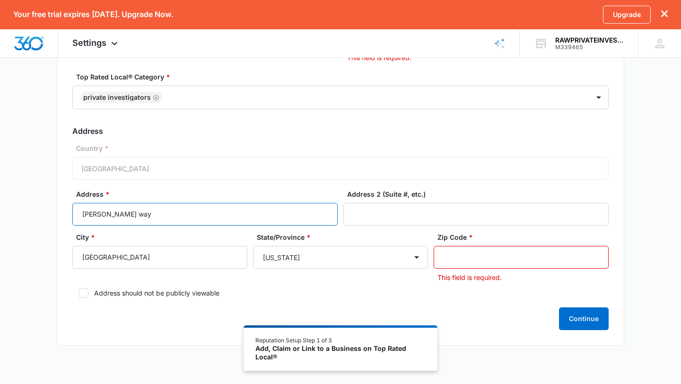
type input "churchill way"
click at [452, 259] on input "Zip Code *" at bounding box center [521, 257] width 175 height 23
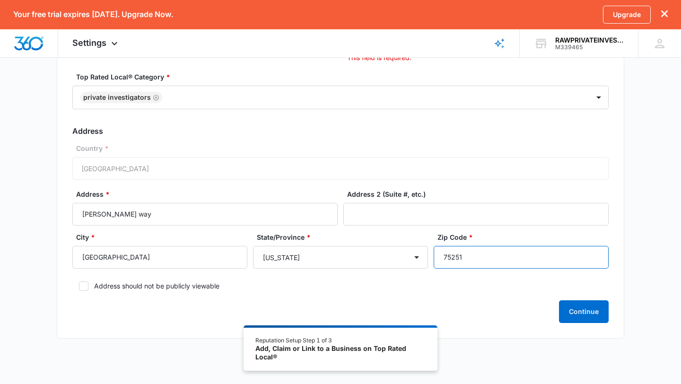
type input "75251"
click at [364, 296] on form "Business Location Name * RAWPRIVATEINVESTIGATIONS Business Phone * This field i…" at bounding box center [340, 167] width 537 height 311
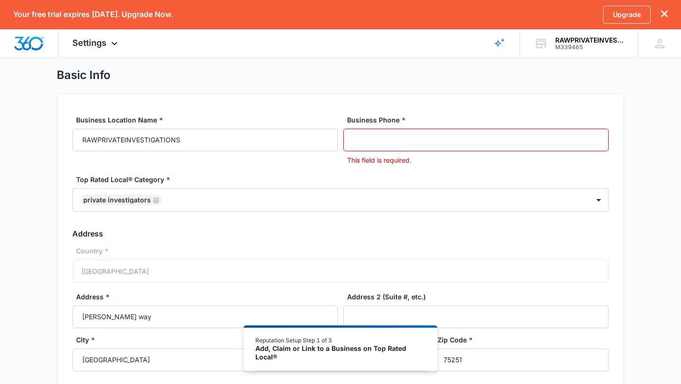
scroll to position [17, 0]
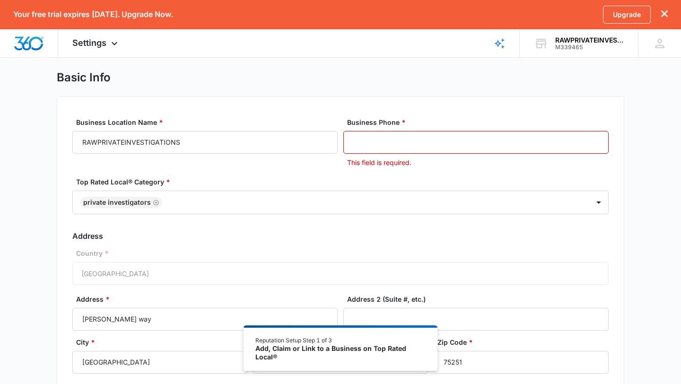
click at [462, 141] on input "Business Phone *" at bounding box center [475, 142] width 265 height 23
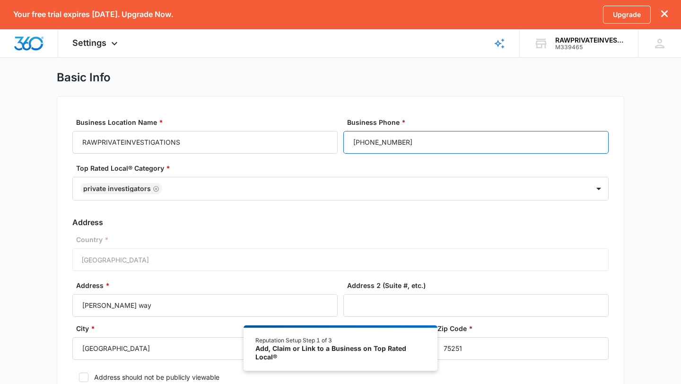
type input "(214) 702-9064"
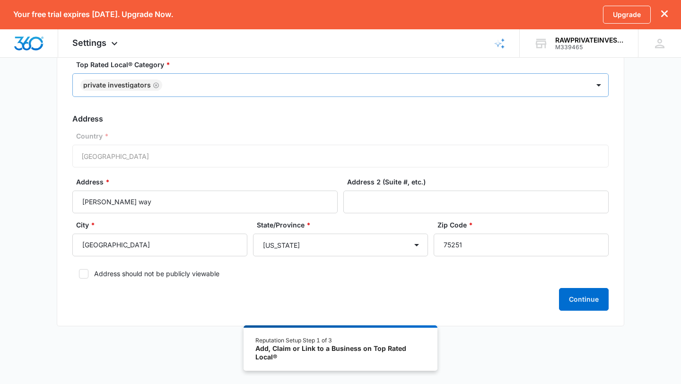
scroll to position [123, 0]
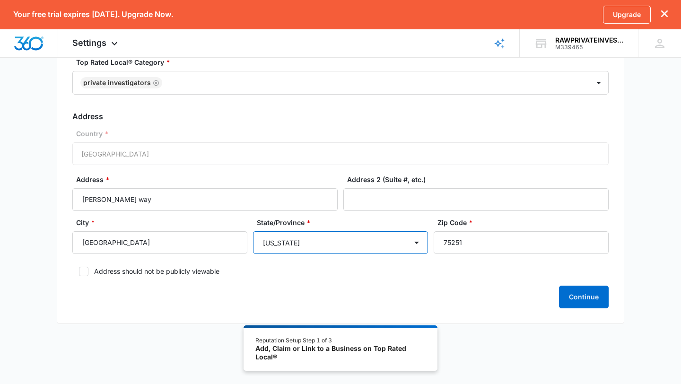
click at [372, 248] on select "Alabama Alaska Arizona Arkansas California Colorado Connecticut Delaware Distri…" at bounding box center [340, 242] width 175 height 23
click at [253, 231] on select "Alabama Alaska Arizona Arkansas California Colorado Connecticut Delaware Distri…" at bounding box center [340, 242] width 175 height 23
click at [364, 246] on select "Alabama Alaska Arizona Arkansas California Colorado Connecticut Delaware Distri…" at bounding box center [340, 242] width 175 height 23
select select "Texas"
click at [253, 231] on select "Alabama Alaska Arizona Arkansas California Colorado Connecticut Delaware Distri…" at bounding box center [340, 242] width 175 height 23
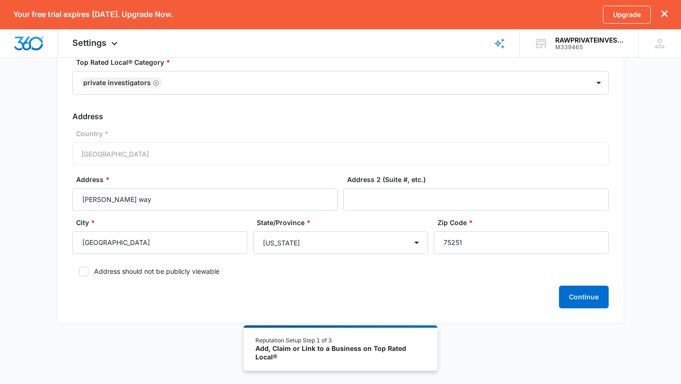
click at [394, 281] on form "Business Location Name * RAWPRIVATEINVESTIGATIONS Business Phone * (214) 702-90…" at bounding box center [340, 159] width 537 height 297
click at [584, 305] on button "Continue" at bounding box center [584, 297] width 50 height 23
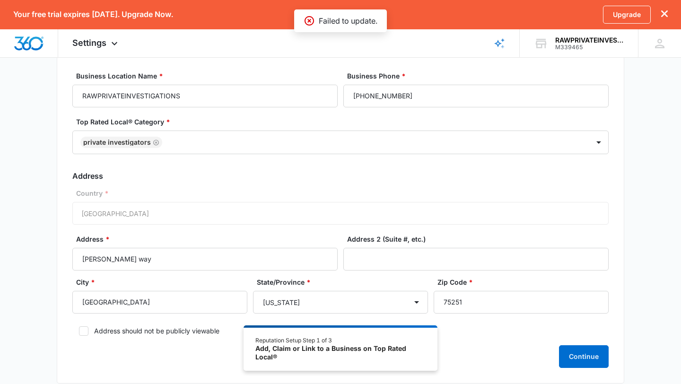
scroll to position [0, 0]
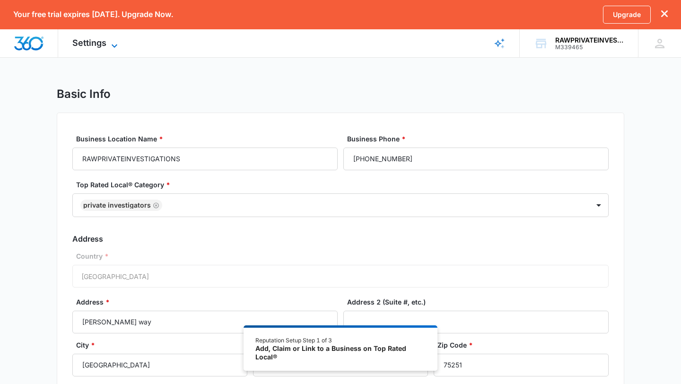
click at [115, 43] on icon at bounding box center [114, 45] width 11 height 11
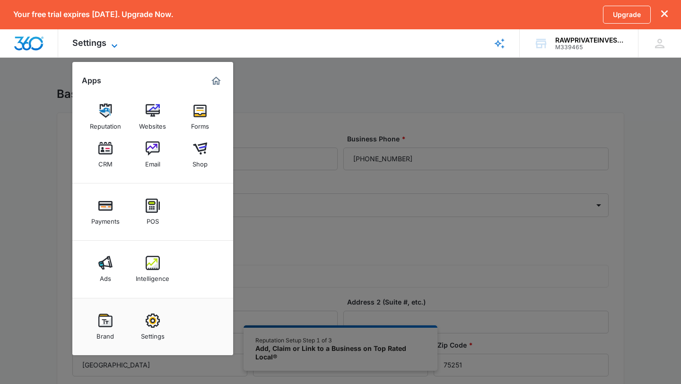
click at [115, 43] on icon at bounding box center [114, 45] width 11 height 11
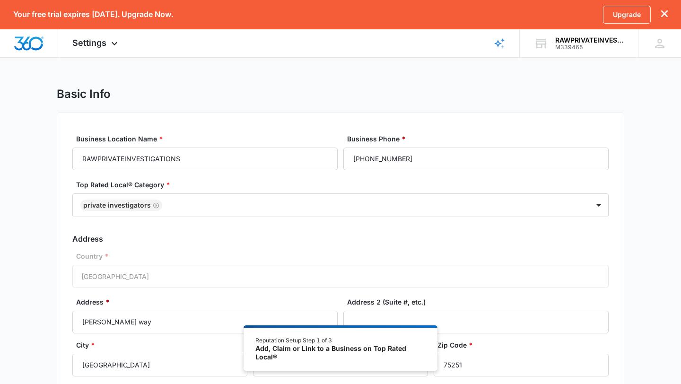
click at [669, 14] on div "Your free trial expires in 14 days. Upgrade Now. Upgrade" at bounding box center [340, 14] width 681 height 29
click at [666, 14] on icon "dismiss this dialog" at bounding box center [664, 13] width 7 height 7
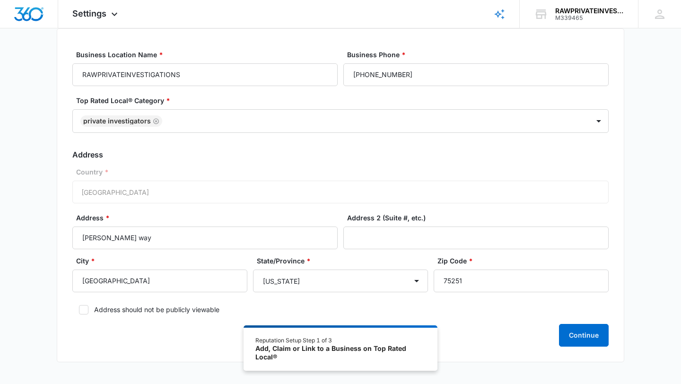
scroll to position [94, 0]
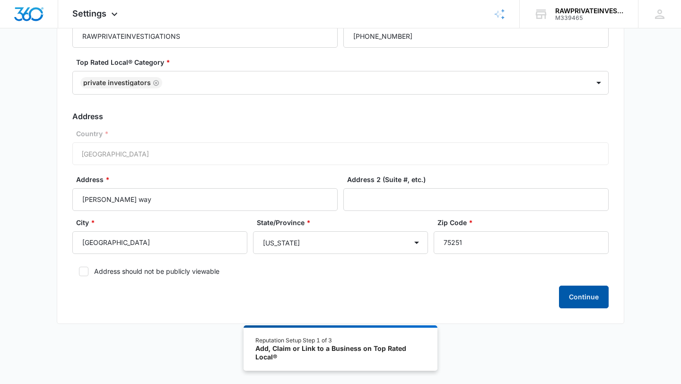
click at [570, 291] on button "Continue" at bounding box center [584, 297] width 50 height 23
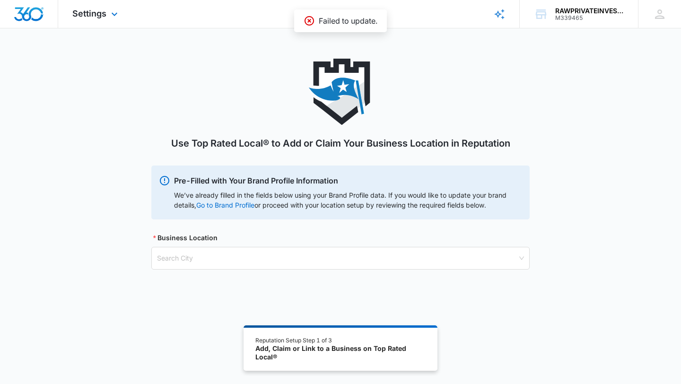
click at [37, 17] on img "Dashboard" at bounding box center [29, 14] width 30 height 14
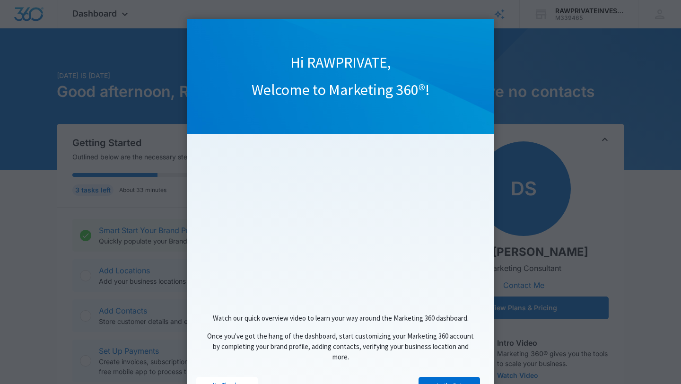
click at [660, 193] on appcues "Hi RAWPRIVATE, Welcome to Marketing 360®! Watch our quick overview video to lea…" at bounding box center [340, 192] width 681 height 384
click at [62, 215] on appcues "Hi RAWPRIVATE, Welcome to Marketing 360®! Watch our quick overview video to lea…" at bounding box center [340, 192] width 681 height 384
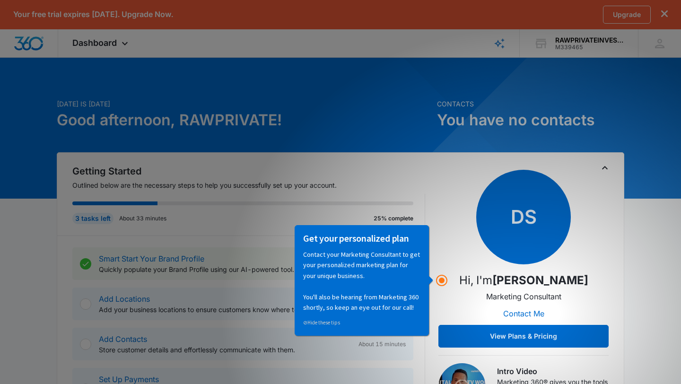
click at [445, 198] on div "DS Hi, I'm [PERSON_NAME] Marketing Consultant Contact Me View Plans & Pricing" at bounding box center [524, 259] width 170 height 178
click at [442, 280] on circle "Hotspot (open by clicking or pressing space/enter)" at bounding box center [442, 280] width 9 height 9
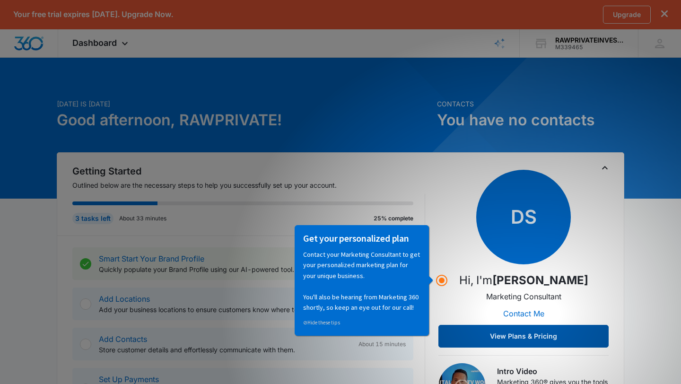
click at [496, 347] on button "View Plans & Pricing" at bounding box center [524, 336] width 170 height 23
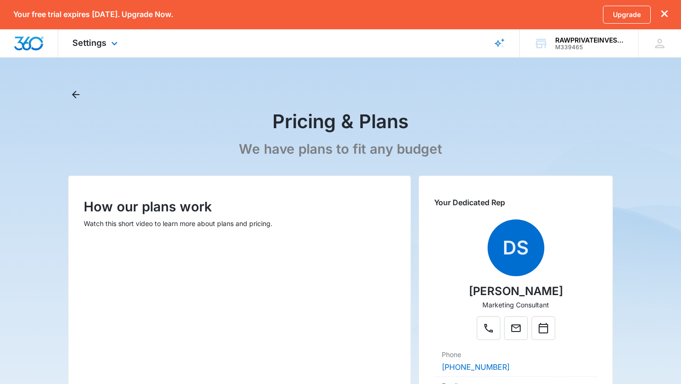
click at [39, 50] on div at bounding box center [29, 43] width 58 height 28
click at [31, 44] on img "Dashboard" at bounding box center [29, 43] width 30 height 14
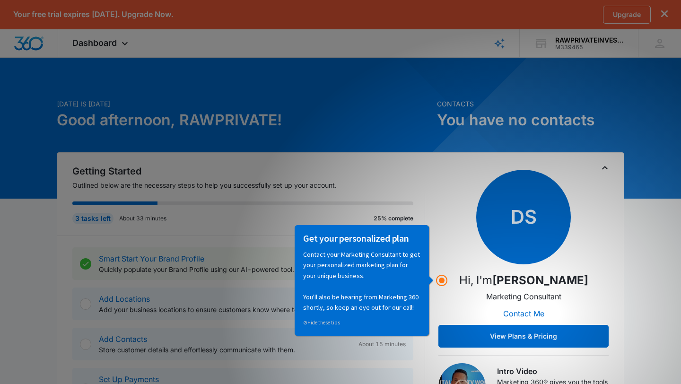
click at [307, 272] on p "Contact your Marketing Consultant to get your personalized marketing plan for y…" at bounding box center [361, 280] width 117 height 63
click at [462, 209] on div "DS Hi, I'm [PERSON_NAME] Marketing Consultant Contact Me View Plans & Pricing" at bounding box center [524, 259] width 170 height 178
click at [443, 279] on circle "Hotspot (open by clicking or pressing space/enter)" at bounding box center [442, 280] width 9 height 9
click at [429, 278] on div "Get your personalized plan Contact your Marketing Consultant to get your person…" at bounding box center [361, 280] width 134 height 111
click at [445, 176] on div "DS Hi, I'm [PERSON_NAME] Marketing Consultant Contact Me View Plans & Pricing" at bounding box center [524, 259] width 170 height 178
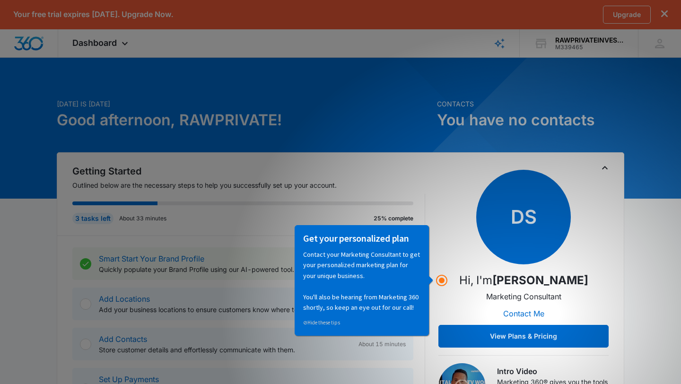
click at [622, 206] on div "Getting Started Outlined below are the necessary steps to help you successfully…" at bounding box center [341, 292] width 568 height 280
click at [667, 15] on icon "dismiss this dialog" at bounding box center [664, 13] width 7 height 7
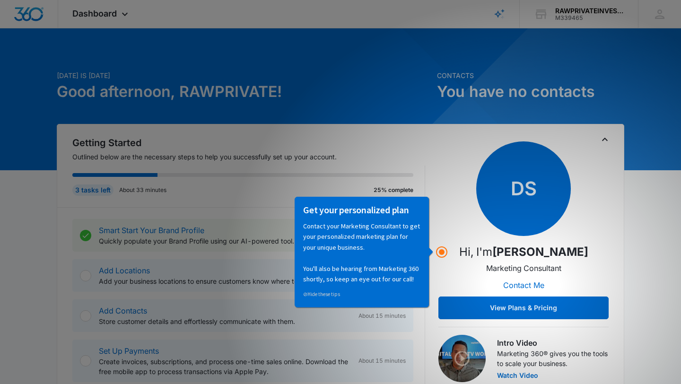
click at [432, 251] on div "Get your personalized plan Contact your Marketing Consultant to get your person…" at bounding box center [364, 252] width 143 height 112
click at [458, 202] on div "DS Hi, I'm [PERSON_NAME] Marketing Consultant Contact Me View Plans & Pricing" at bounding box center [524, 230] width 170 height 178
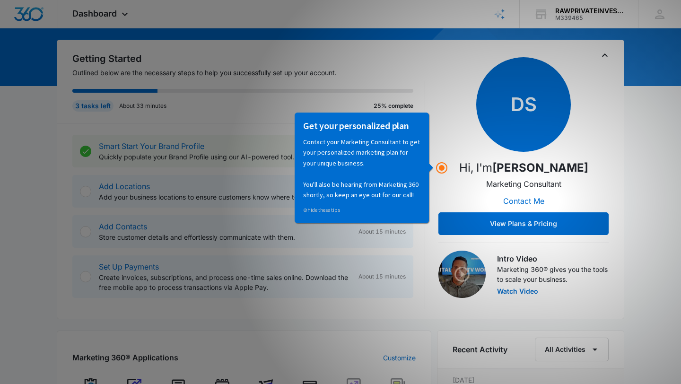
scroll to position [87, 0]
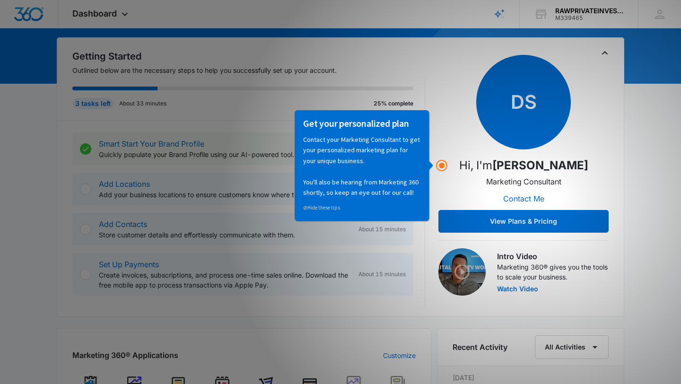
click at [423, 212] on div "Get your personalized plan Contact your Marketing Consultant to get your person…" at bounding box center [361, 165] width 134 height 111
click at [443, 168] on circle "Hotspot (open by clicking or pressing space/enter)" at bounding box center [442, 165] width 9 height 9
click at [607, 52] on icon "Toggle Collapse" at bounding box center [604, 52] width 11 height 11
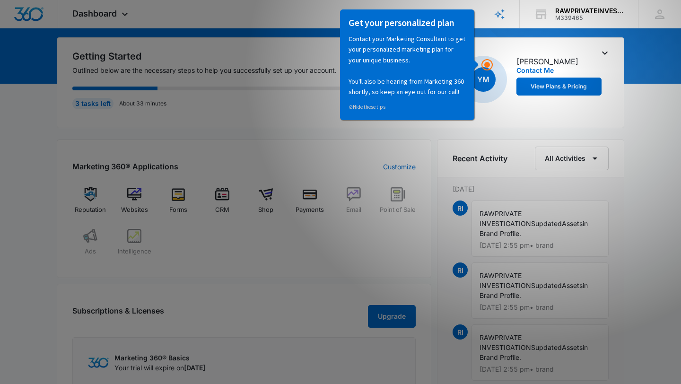
click at [607, 52] on icon "Toggle Collapse" at bounding box center [605, 53] width 6 height 3
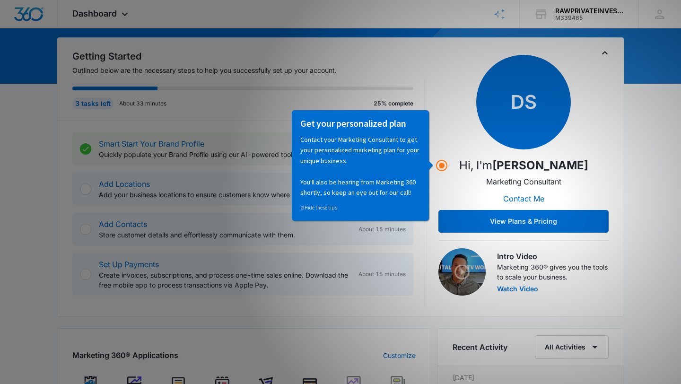
scroll to position [0, 0]
click at [607, 52] on icon "Toggle Collapse" at bounding box center [604, 52] width 11 height 11
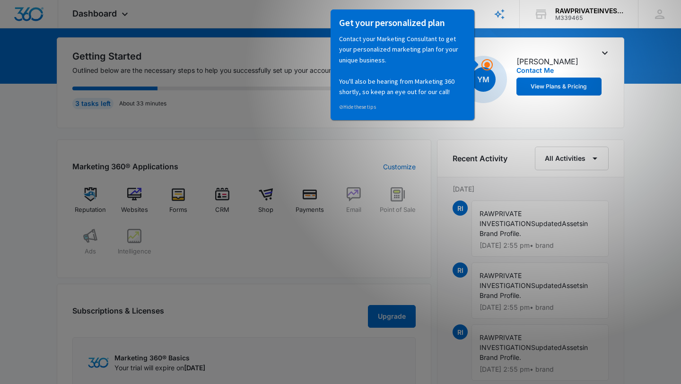
click at [607, 52] on icon "Toggle Collapse" at bounding box center [605, 53] width 6 height 3
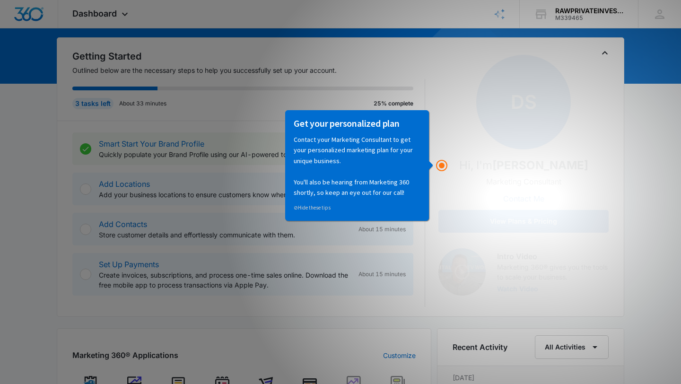
click at [119, 203] on div "Add Locations Add your business locations to ensure customers know where to fin…" at bounding box center [242, 189] width 341 height 33
click at [177, 192] on p "Add your business locations to ensure customers know where to find you." at bounding box center [227, 195] width 256 height 10
click at [562, 223] on button "View Plans & Pricing" at bounding box center [524, 221] width 170 height 23
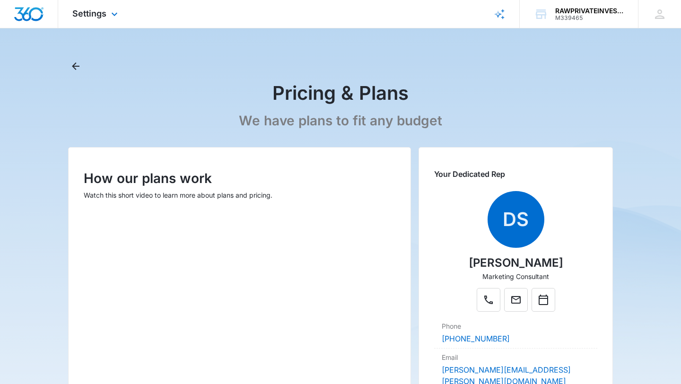
click at [28, 12] on img "Dashboard" at bounding box center [29, 14] width 30 height 14
click at [26, 23] on div at bounding box center [29, 14] width 58 height 28
click at [574, 10] on div "RAWPRIVATEINVESTIGATIONS" at bounding box center [589, 11] width 69 height 8
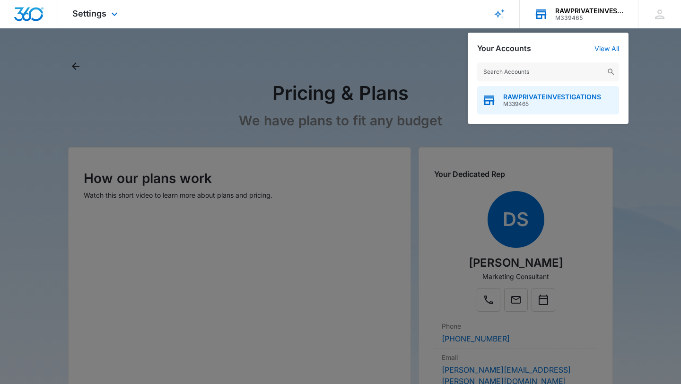
click at [551, 94] on span "RAWPRIVATEINVESTIGATIONS" at bounding box center [552, 97] width 98 height 8
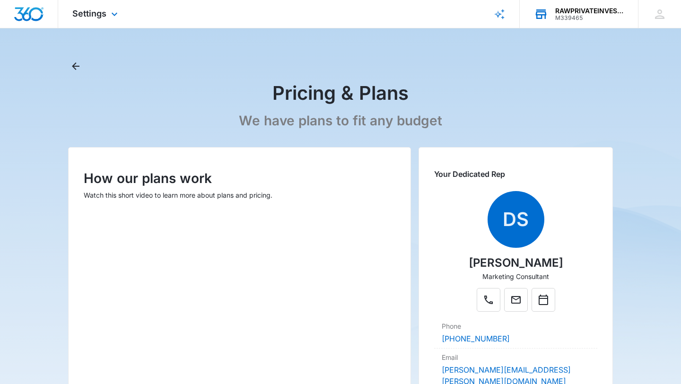
click at [602, 17] on div "M339465" at bounding box center [589, 18] width 69 height 7
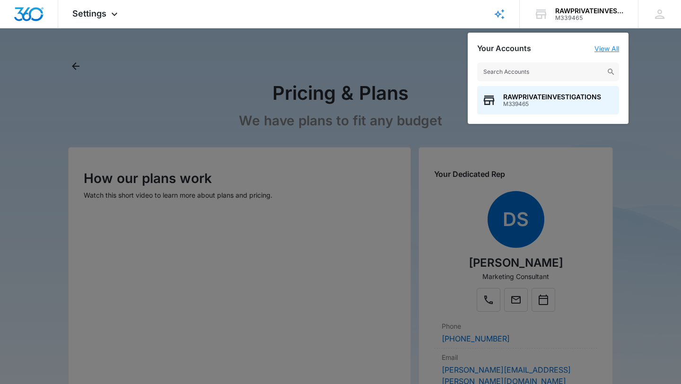
click at [616, 51] on link "View All" at bounding box center [607, 48] width 25 height 8
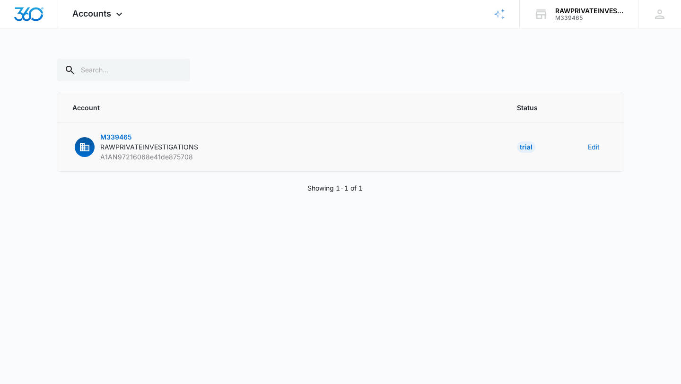
click at [203, 158] on td "M339465 RAWPRIVATEINVESTIGATIONS A1AN97216068e41de875708" at bounding box center [281, 147] width 449 height 49
click at [598, 148] on button "Edit" at bounding box center [594, 147] width 12 height 10
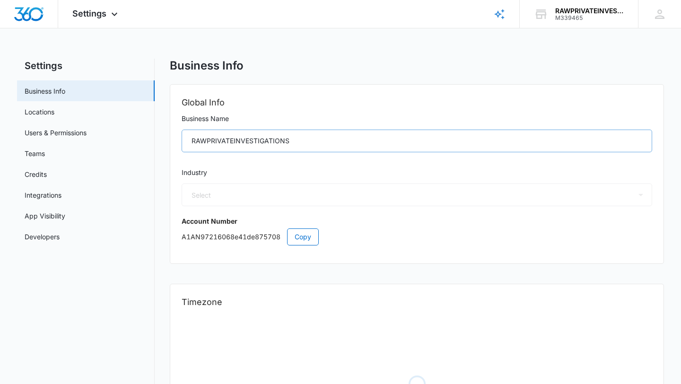
select select "52"
select select "US"
select select "America/Chicago"
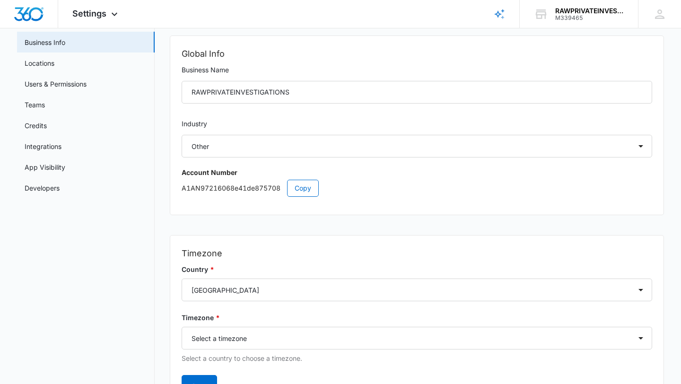
scroll to position [106, 0]
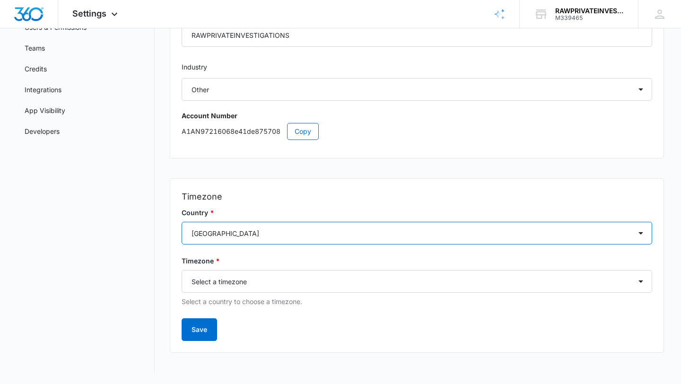
click at [292, 234] on select "Select a country Afghanistan Åland Islands Albania Algeria American Samoa Andor…" at bounding box center [417, 233] width 471 height 23
click at [182, 222] on select "Select a country Afghanistan Åland Islands Albania Algeria American Samoa Andor…" at bounding box center [417, 233] width 471 height 23
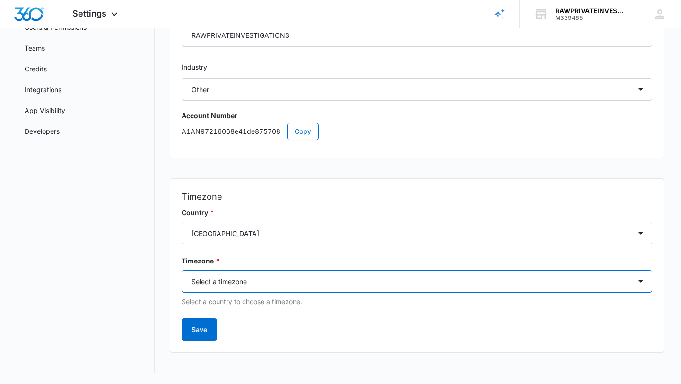
click at [281, 283] on select "Select a timezone Select a timezone America/Adak America/Anchorage America/Bois…" at bounding box center [417, 281] width 471 height 23
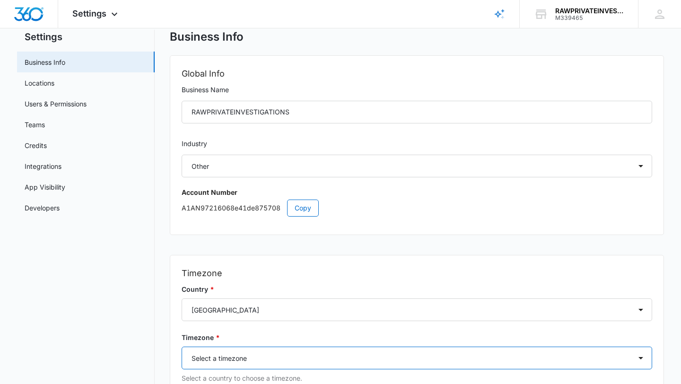
scroll to position [0, 0]
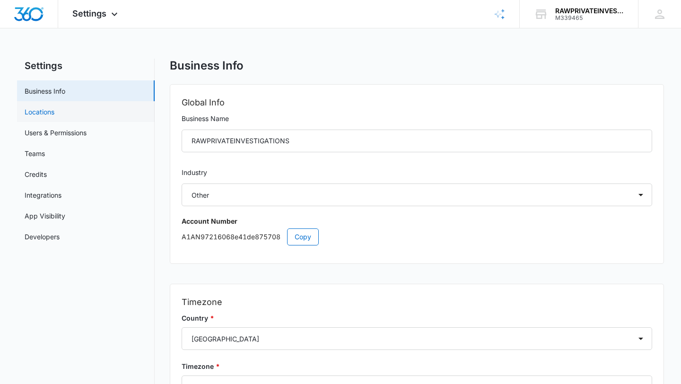
click at [33, 107] on link "Locations" at bounding box center [40, 112] width 30 height 10
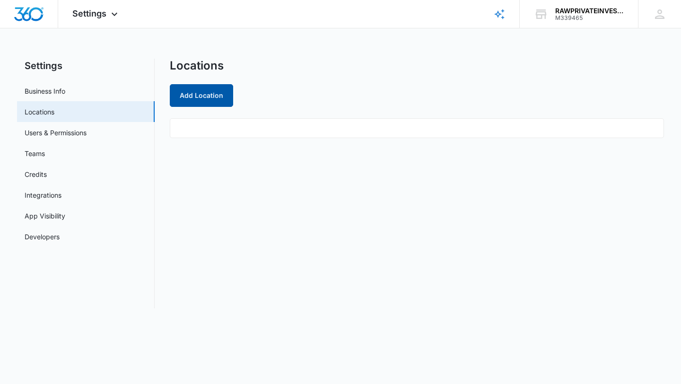
click at [210, 95] on button "Add Location" at bounding box center [201, 95] width 63 height 23
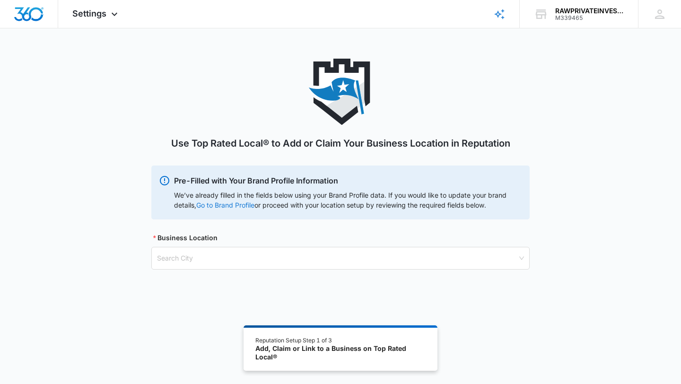
click at [0, 0] on link "Go to Brand Profile" at bounding box center [0, 0] width 0 height 0
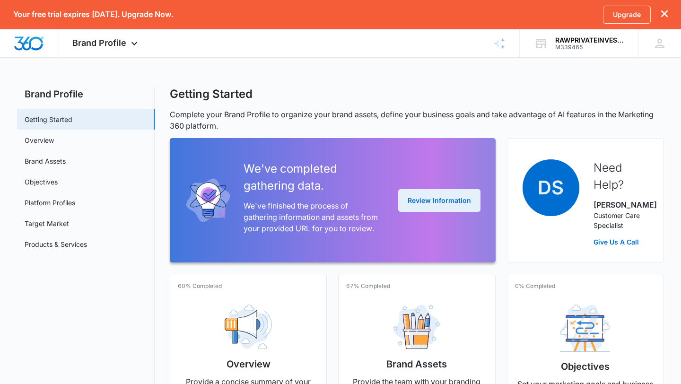
click at [445, 198] on button "Review Information" at bounding box center [439, 200] width 82 height 23
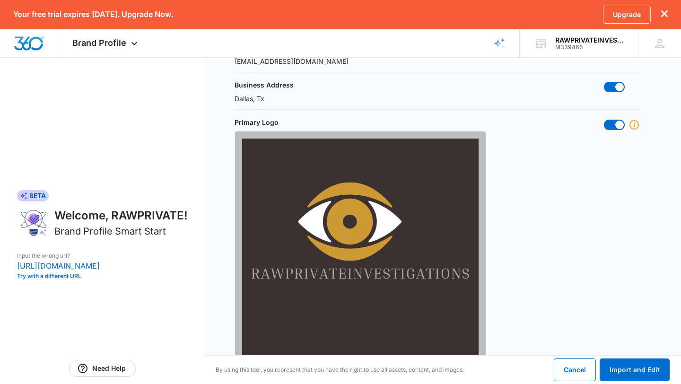
scroll to position [181, 0]
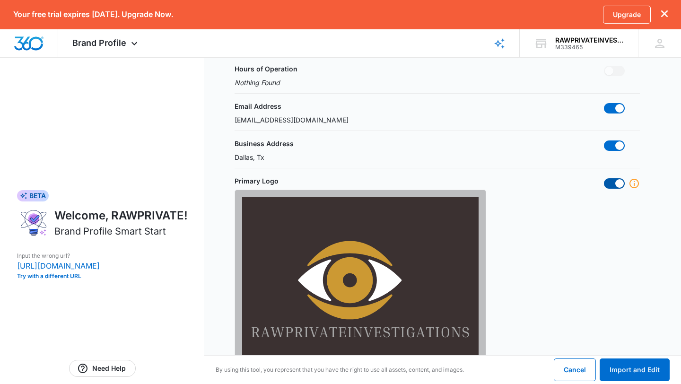
click at [611, 181] on span at bounding box center [614, 183] width 21 height 10
click at [604, 178] on input "checkbox" at bounding box center [604, 178] width 0 height 0
click at [616, 187] on span at bounding box center [614, 183] width 21 height 10
click at [604, 178] on input "checkbox" at bounding box center [604, 178] width 0 height 0
checkbox input "true"
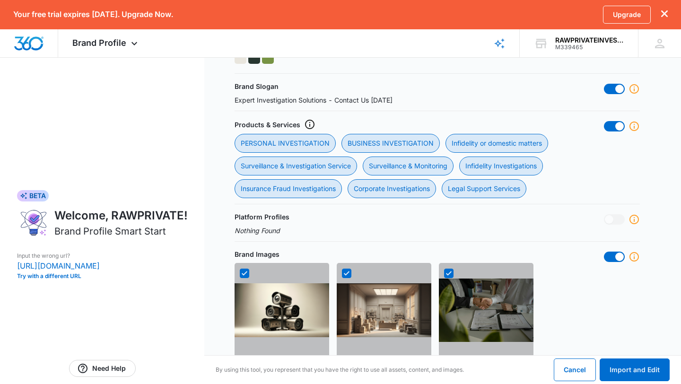
scroll to position [417, 0]
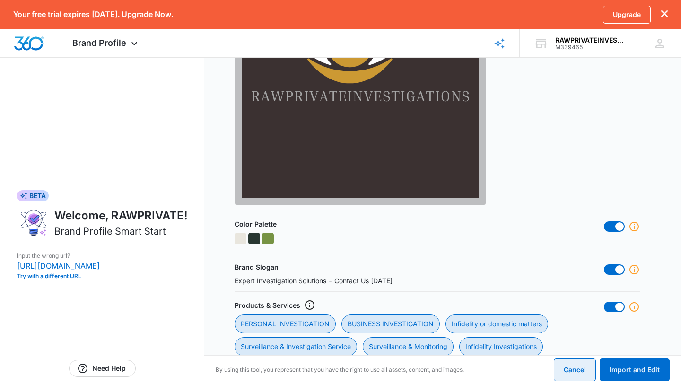
click at [579, 366] on button "Cancel" at bounding box center [575, 370] width 42 height 23
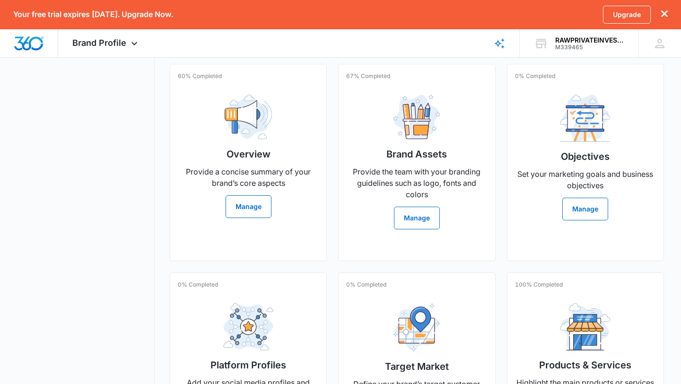
scroll to position [200, 0]
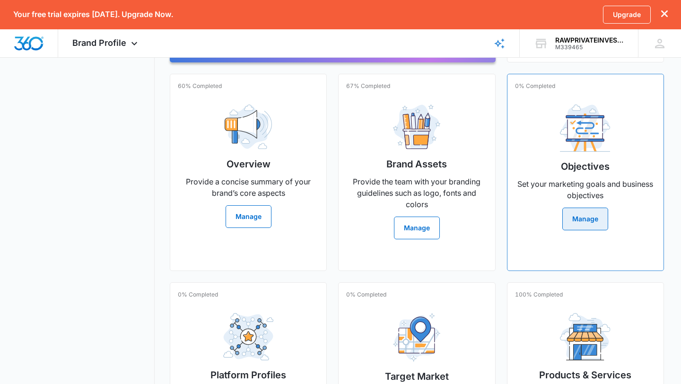
click at [595, 226] on button "Manage" at bounding box center [586, 219] width 46 height 23
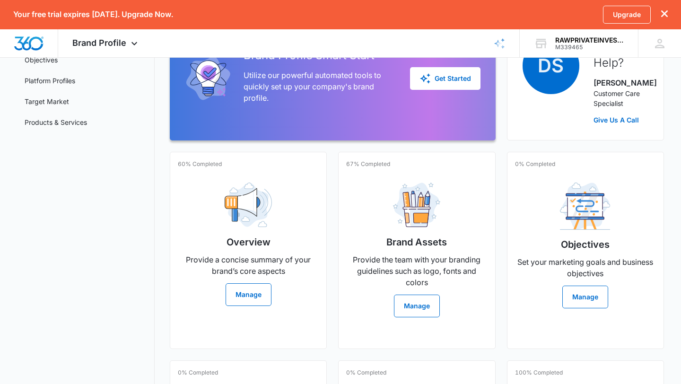
scroll to position [144, 0]
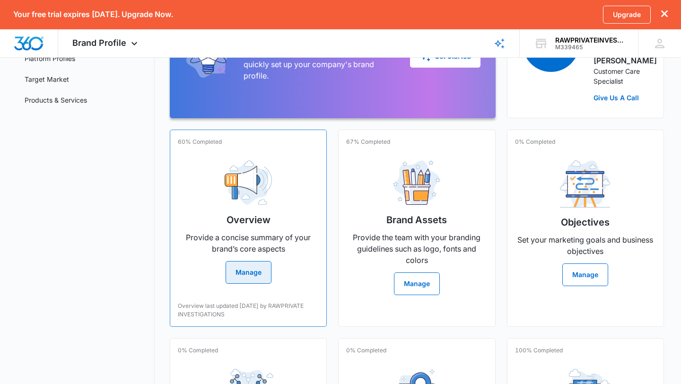
click at [249, 262] on button "Manage" at bounding box center [249, 272] width 46 height 23
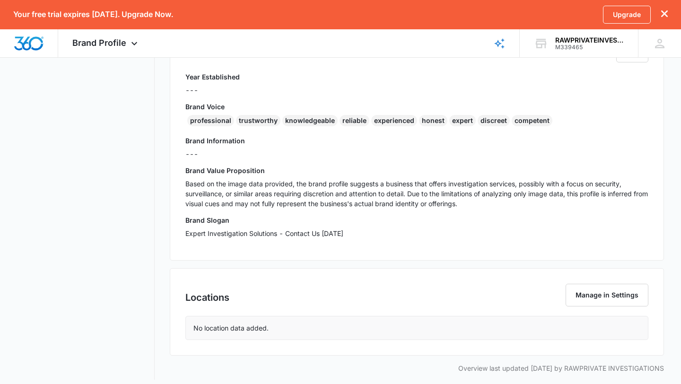
scroll to position [222, 0]
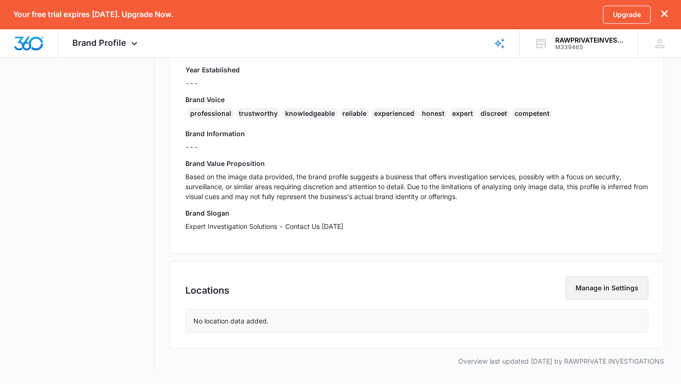
click at [589, 291] on button "Manage in Settings" at bounding box center [607, 288] width 83 height 23
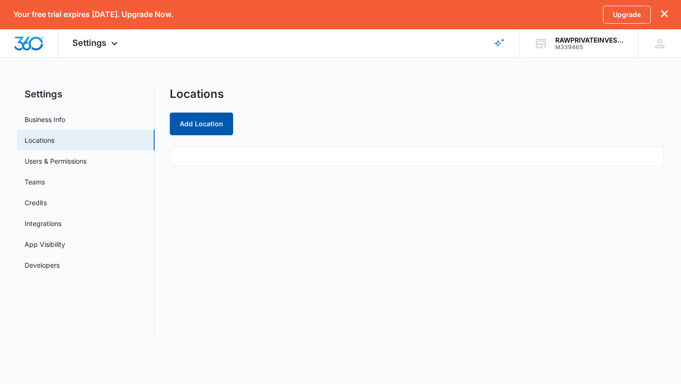
click at [216, 132] on button "Add Location" at bounding box center [201, 124] width 63 height 23
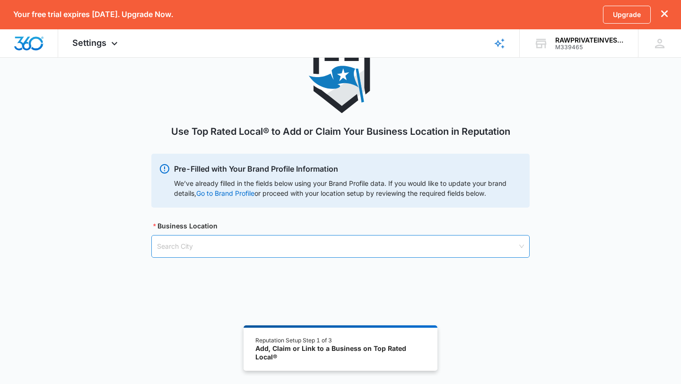
scroll to position [80, 0]
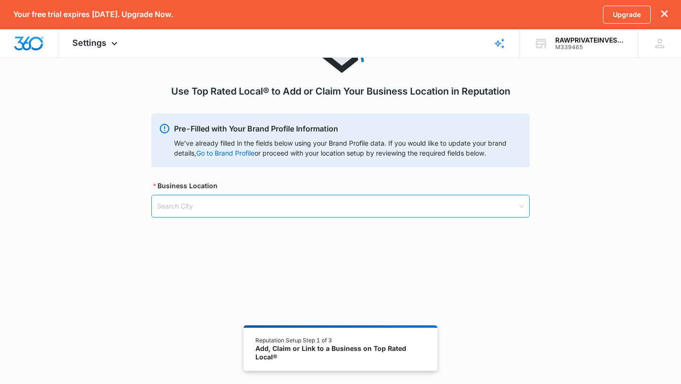
click at [271, 199] on input "search" at bounding box center [337, 206] width 361 height 22
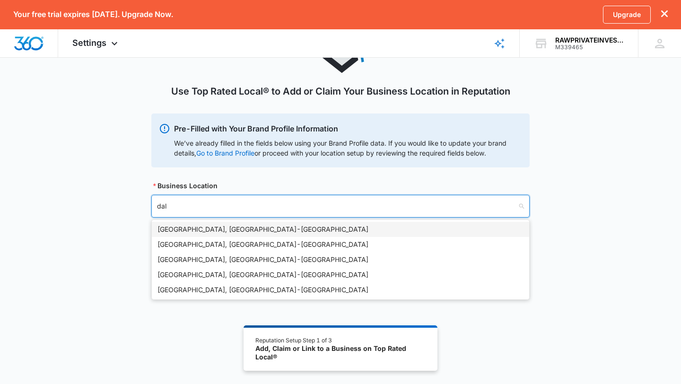
type input "dall"
click at [229, 234] on div "[GEOGRAPHIC_DATA], [GEOGRAPHIC_DATA] - [GEOGRAPHIC_DATA]" at bounding box center [341, 229] width 366 height 10
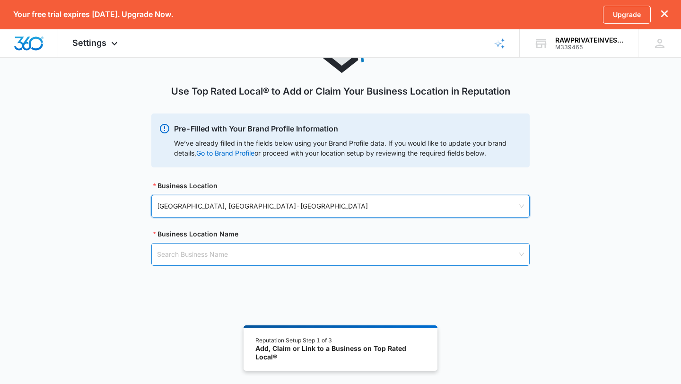
click at [275, 253] on input "search" at bounding box center [337, 255] width 361 height 22
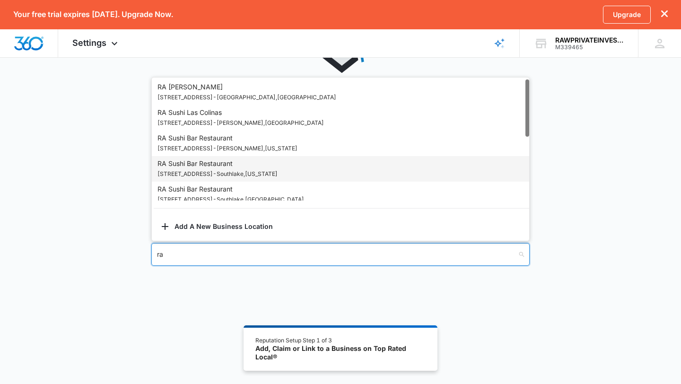
type input "r"
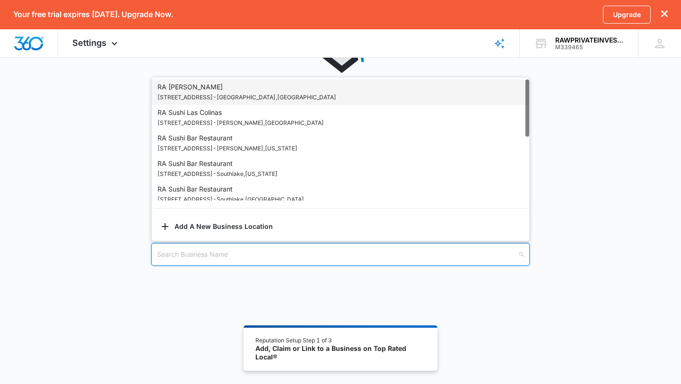
click at [180, 278] on div "Use Top Rated Local® to Add or Claim Your Business Location in Reputation Pre-F…" at bounding box center [340, 148] width 379 height 282
click at [319, 251] on input "search" at bounding box center [337, 255] width 361 height 22
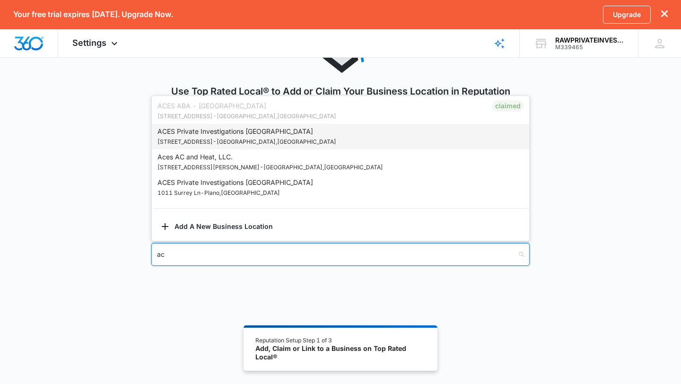
type input "a"
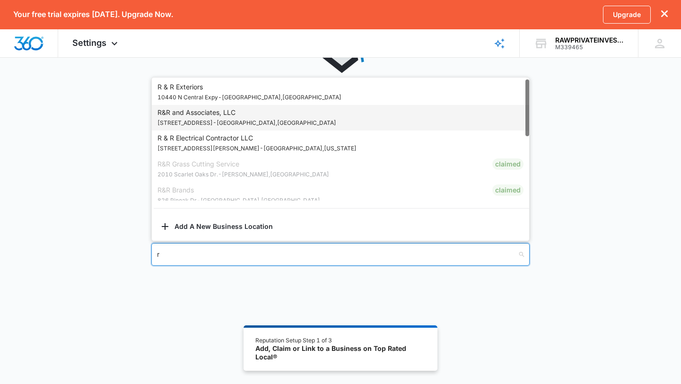
type input "r"
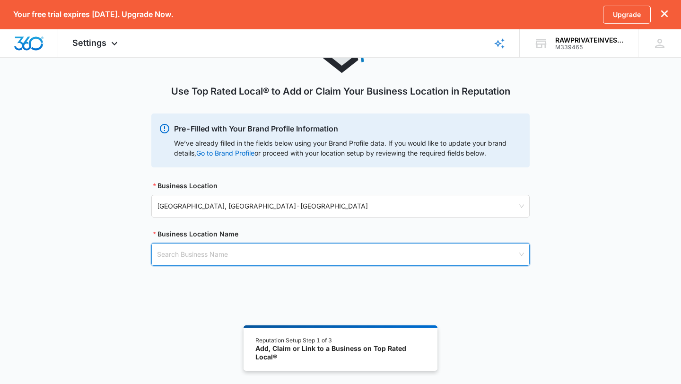
click at [224, 259] on input "search" at bounding box center [337, 255] width 361 height 22
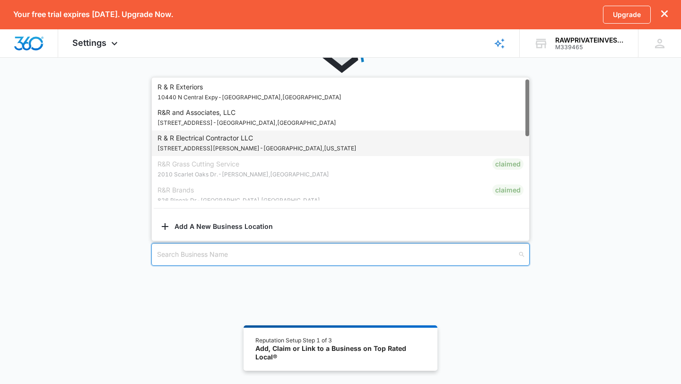
paste input "Rawprivateinvestigations"
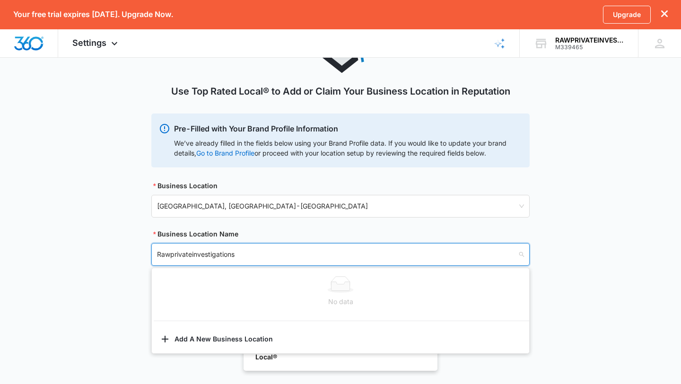
type input "Rawprivateinvestigations"
click at [279, 253] on input "Rawprivateinvestigations" at bounding box center [337, 255] width 361 height 22
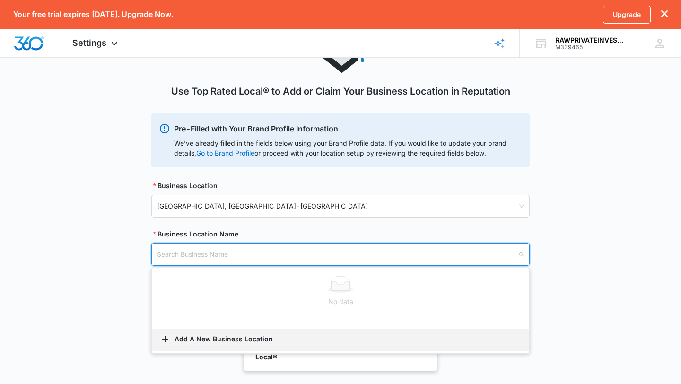
click at [211, 335] on button "Add A New Business Location" at bounding box center [341, 340] width 378 height 23
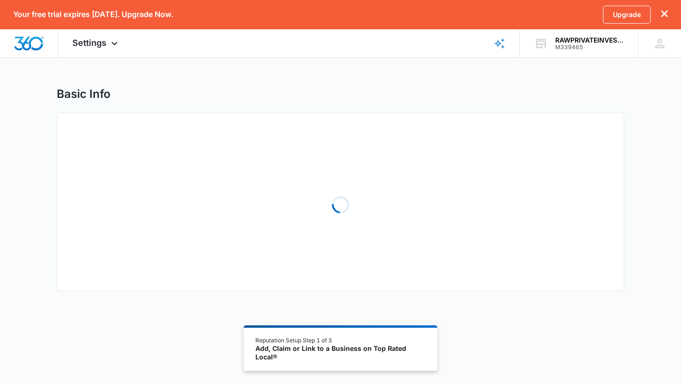
select select "[US_STATE]"
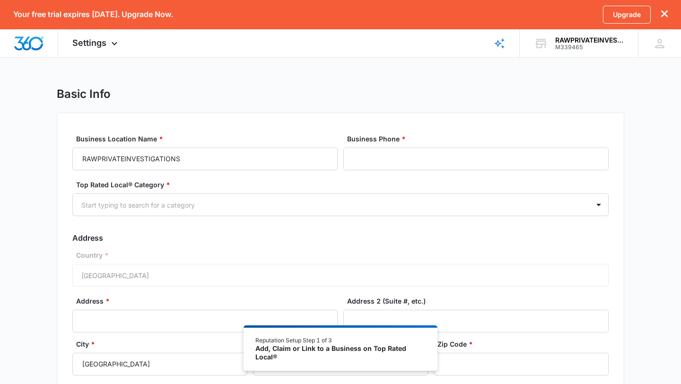
click at [174, 205] on div at bounding box center [329, 205] width 496 height 12
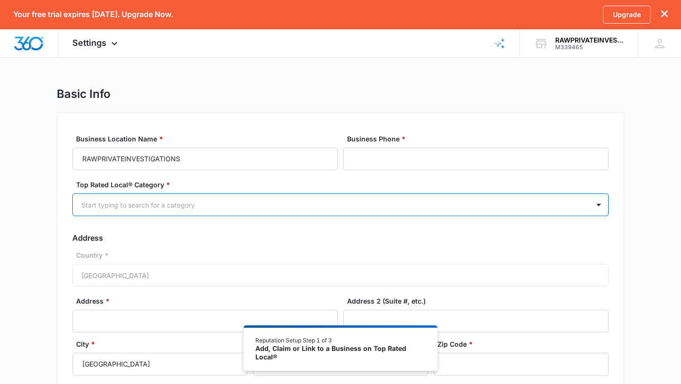
click at [174, 205] on div at bounding box center [329, 205] width 496 height 12
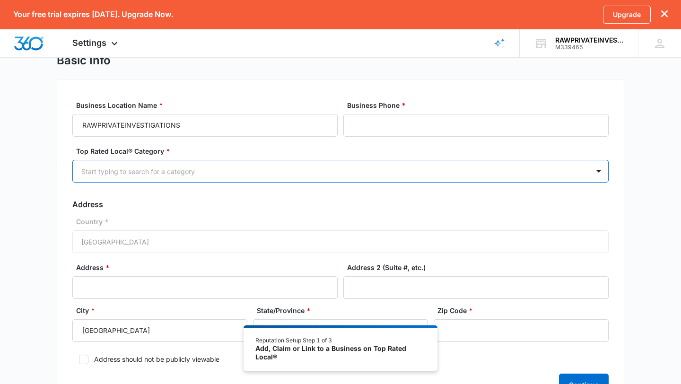
scroll to position [39, 0]
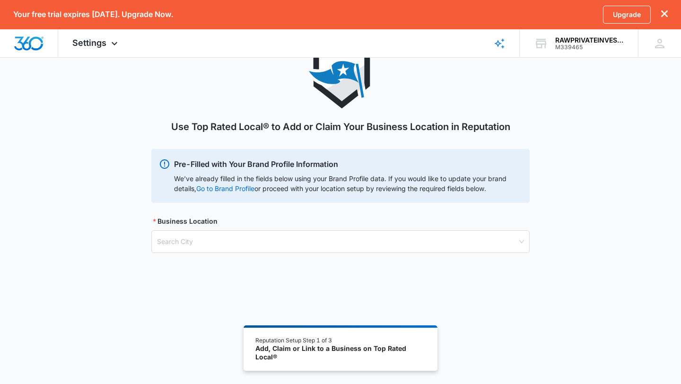
scroll to position [80, 0]
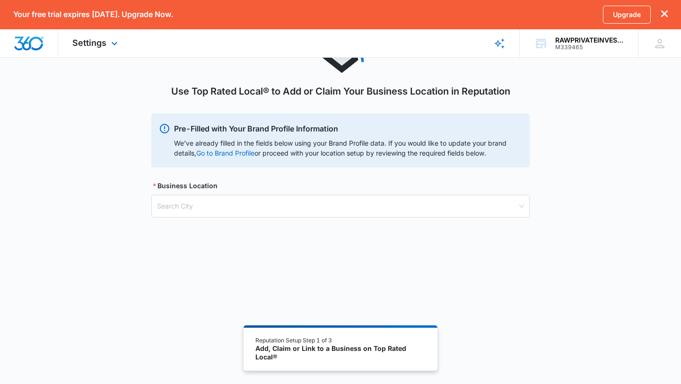
click at [25, 40] on img "Dashboard" at bounding box center [29, 43] width 30 height 14
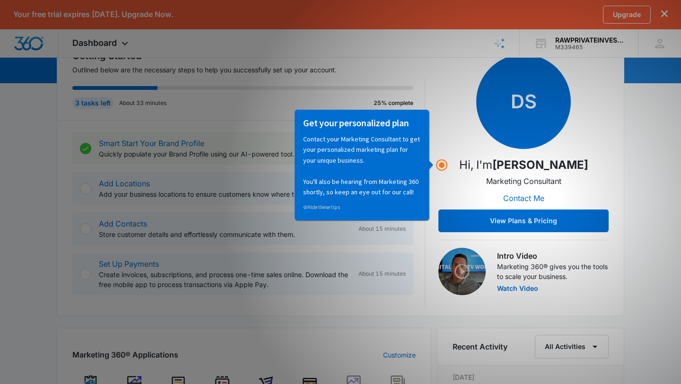
scroll to position [130, 0]
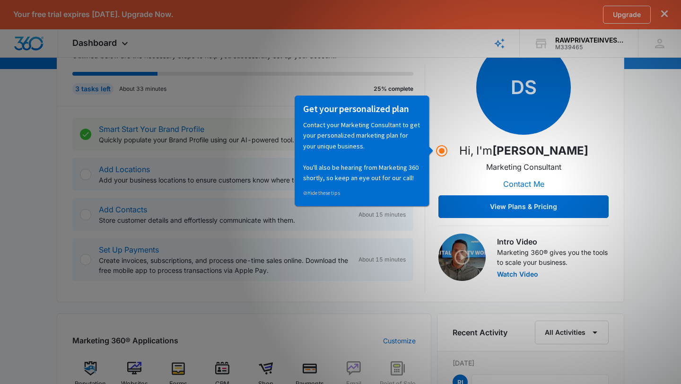
click at [383, 117] on div "Get your personalized plan" at bounding box center [361, 110] width 117 height 17
